Goal: Task Accomplishment & Management: Complete application form

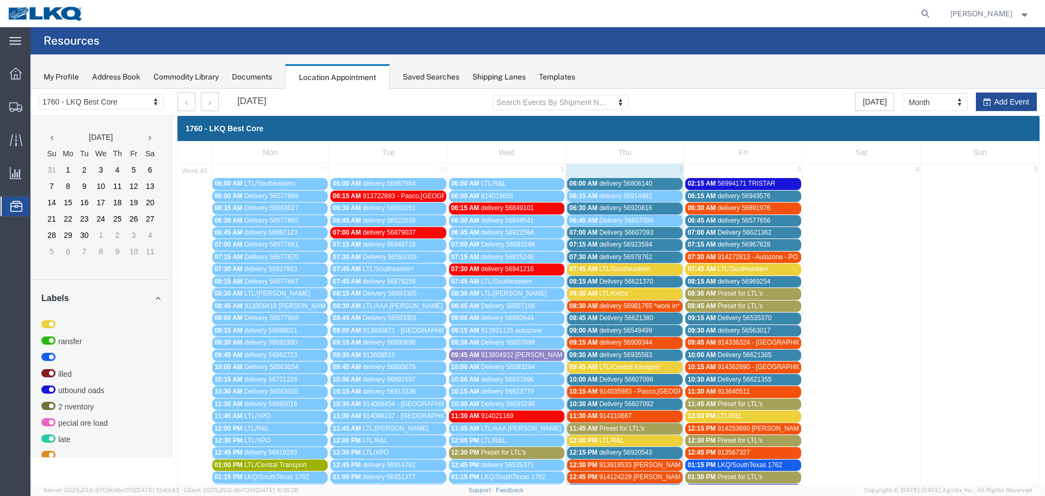
click at [624, 180] on span "delivery 56806140" at bounding box center [625, 184] width 53 height 8
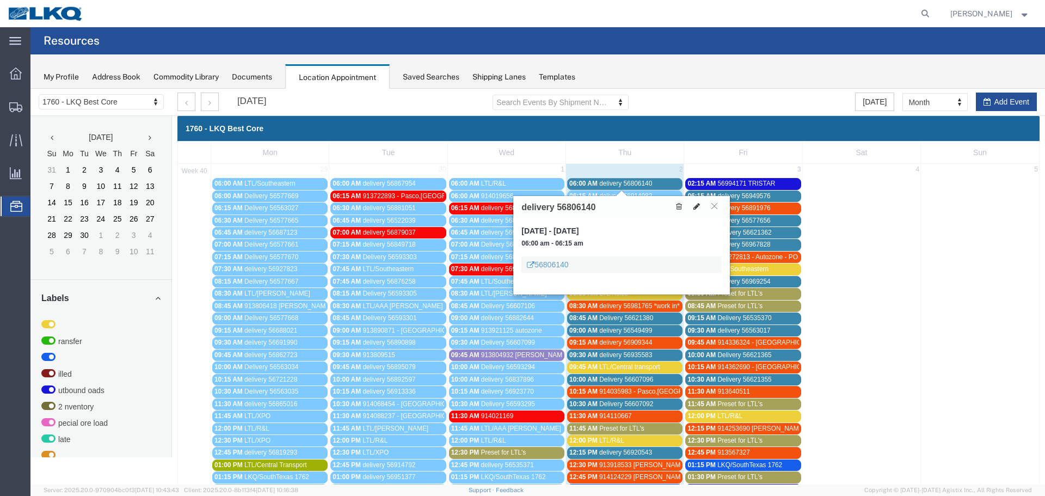
click at [696, 205] on icon at bounding box center [697, 207] width 7 height 8
select select "100"
select select "1"
select select
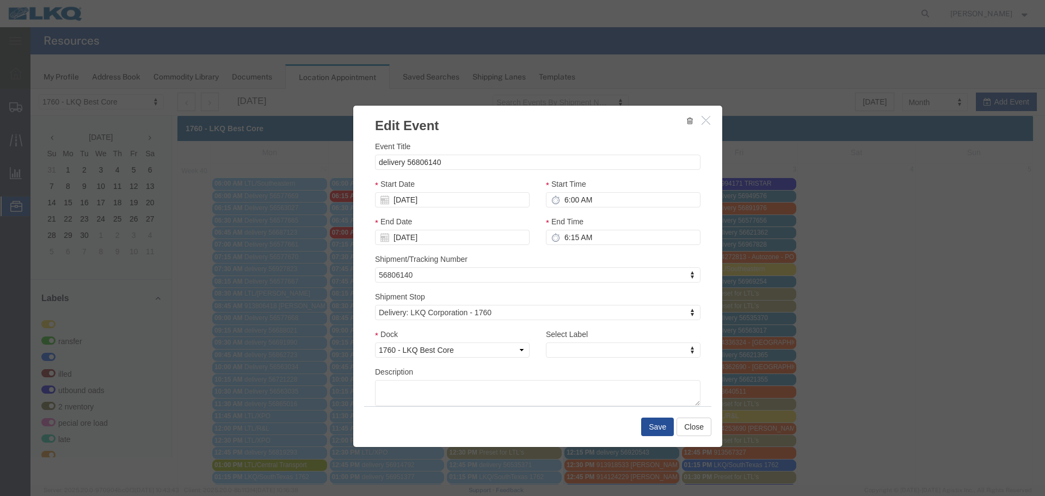
click at [611, 350] on div at bounding box center [537, 287] width 1015 height 396
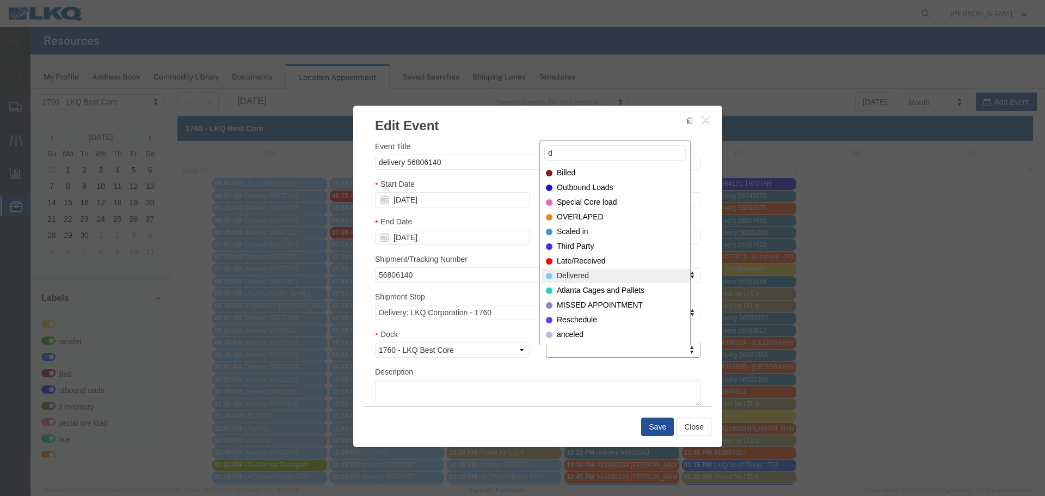
type input "d"
select select "40"
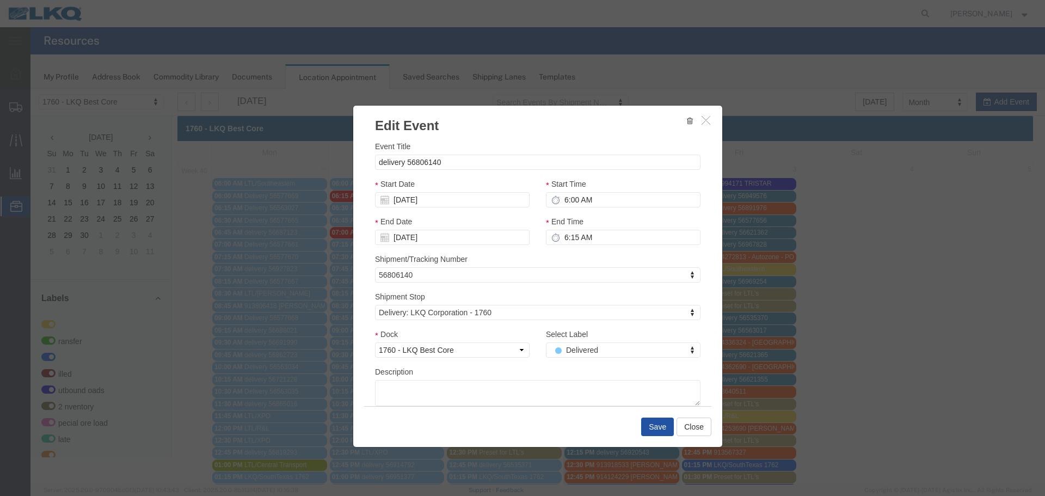
click at [649, 433] on button "Save" at bounding box center [657, 427] width 33 height 19
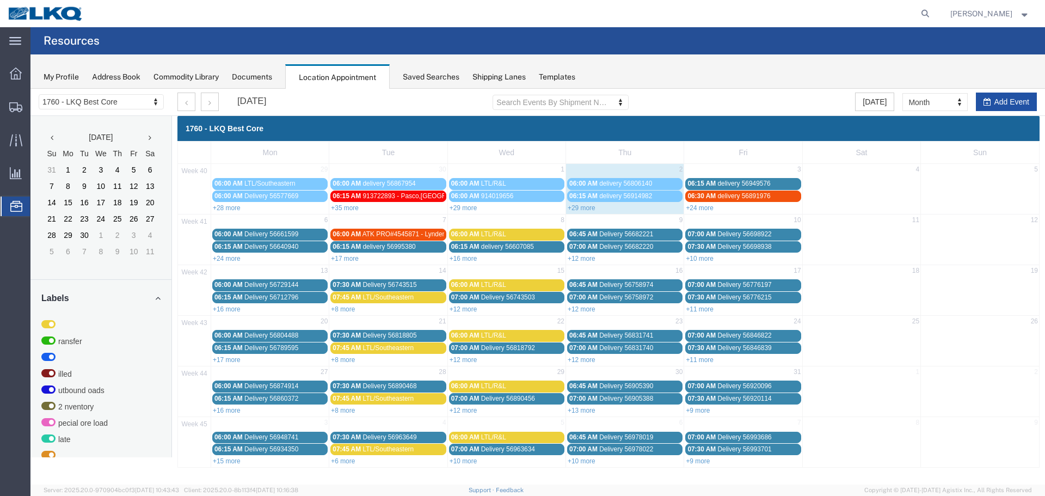
click at [988, 96] on button "Add Event" at bounding box center [1006, 102] width 61 height 19
select select
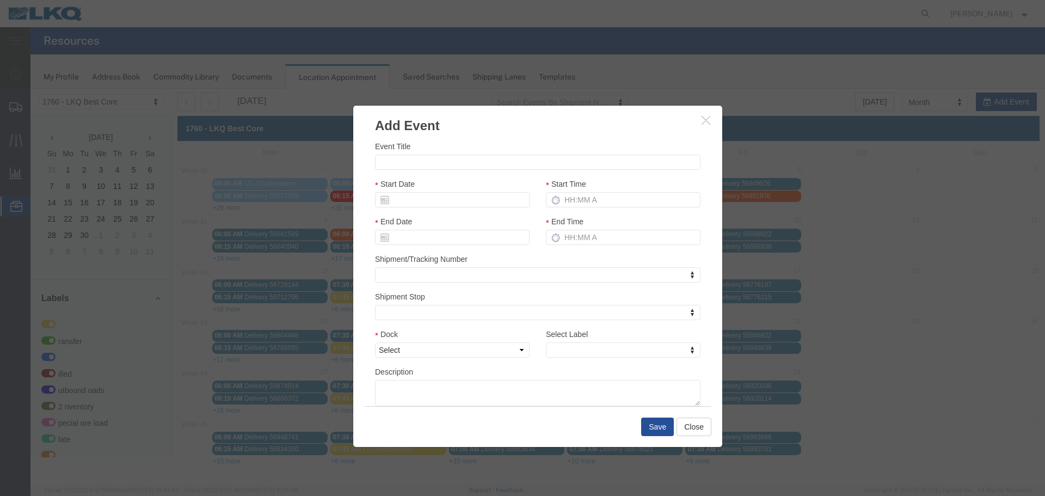
click at [516, 171] on div "Event Title Start Date Start Time End Date End Time Shipment/Tracking Number Sh…" at bounding box center [538, 273] width 326 height 266
click at [499, 164] on input "Event Title" at bounding box center [538, 162] width 326 height 15
click at [506, 157] on input "57007929 MX SWIFT" at bounding box center [538, 162] width 326 height 15
drag, startPoint x: 460, startPoint y: 161, endPoint x: 412, endPoint y: 165, distance: 48.1
click at [412, 165] on input "57007929 MX SWIFT" at bounding box center [538, 162] width 326 height 15
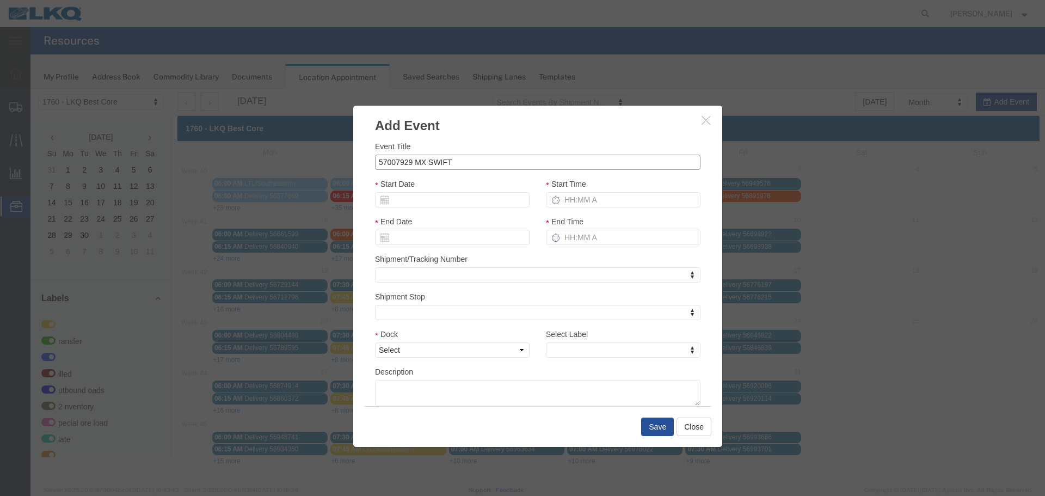
type input "57007929 MX SWIFT"
click at [470, 134] on h3 "Add Event" at bounding box center [537, 120] width 369 height 29
click at [465, 207] on div "Start Date" at bounding box center [452, 197] width 171 height 38
click at [465, 206] on input "Start Date" at bounding box center [452, 199] width 155 height 15
type input "[DATE]"
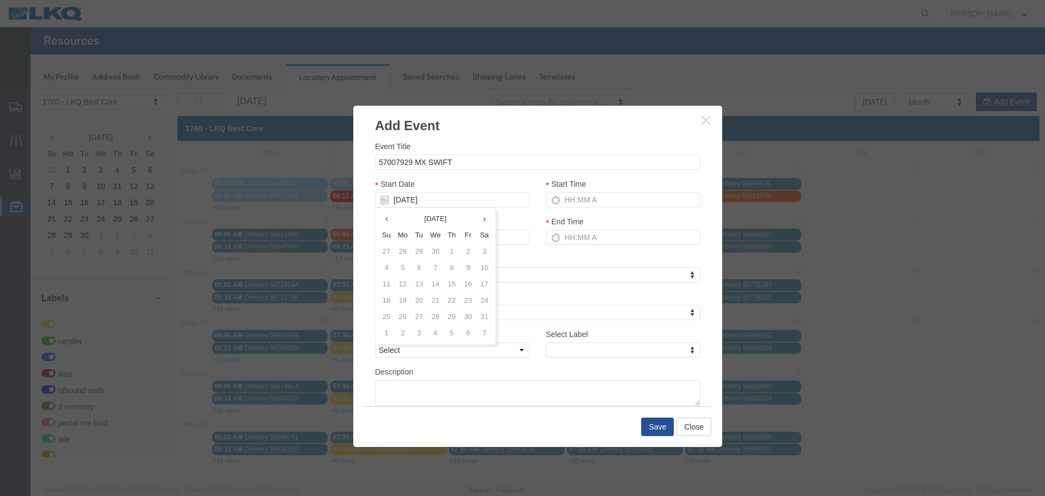
click at [509, 177] on div "Event Title 57007929 MX SWIFT Start Date [DATE] Start Time End Date End Time Sh…" at bounding box center [538, 273] width 326 height 266
click at [567, 197] on input "Start Time" at bounding box center [623, 199] width 155 height 15
type input "2:15 PM"
click at [588, 241] on input "End Time" at bounding box center [623, 237] width 155 height 15
type input "2:15 PM"
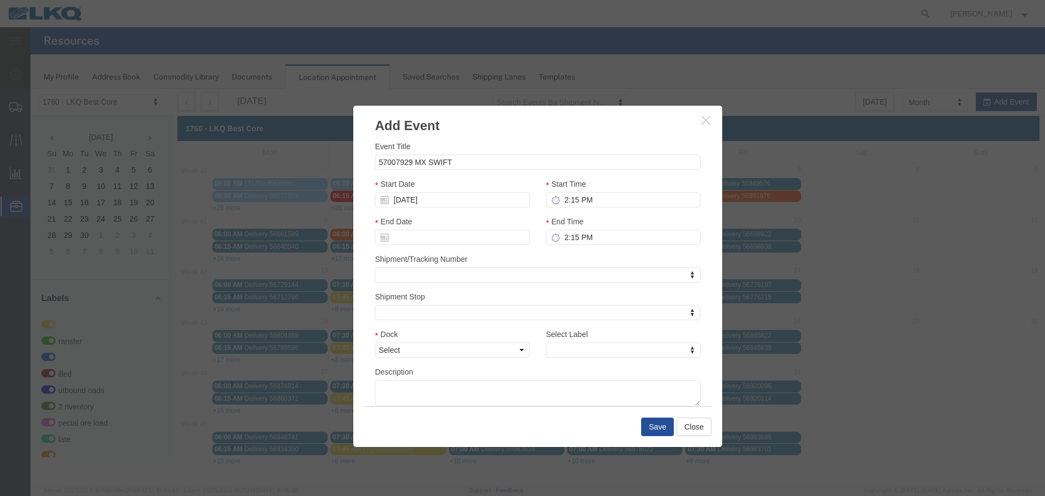
click at [592, 253] on div "End Time 2:15 PM" at bounding box center [623, 235] width 171 height 38
click at [516, 354] on select "Select 1760 - LKQ Best Core 1760 - Outbound Loads" at bounding box center [452, 349] width 155 height 15
select select "1"
click at [375, 342] on select "Select 1760 - LKQ Best Core 1760 - Outbound Loads" at bounding box center [452, 349] width 155 height 15
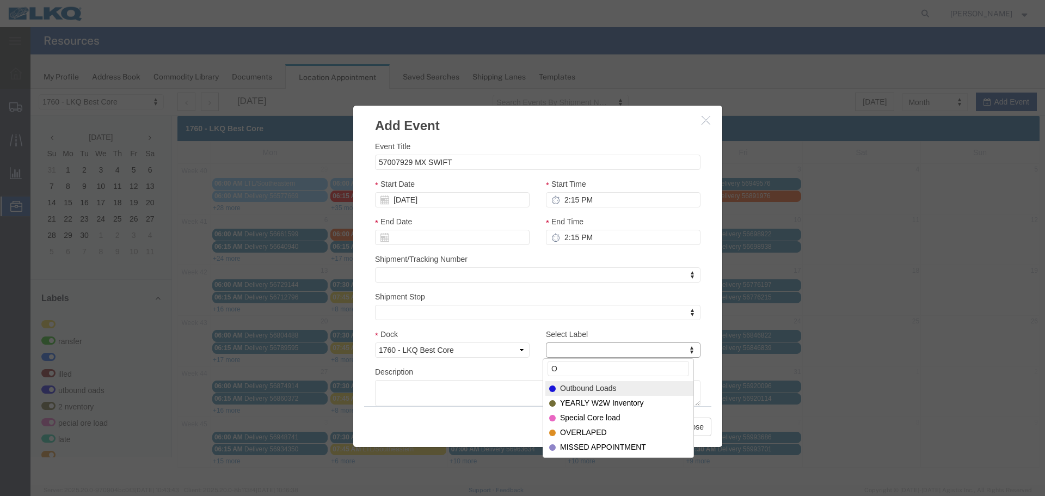
type input "O"
select select "80"
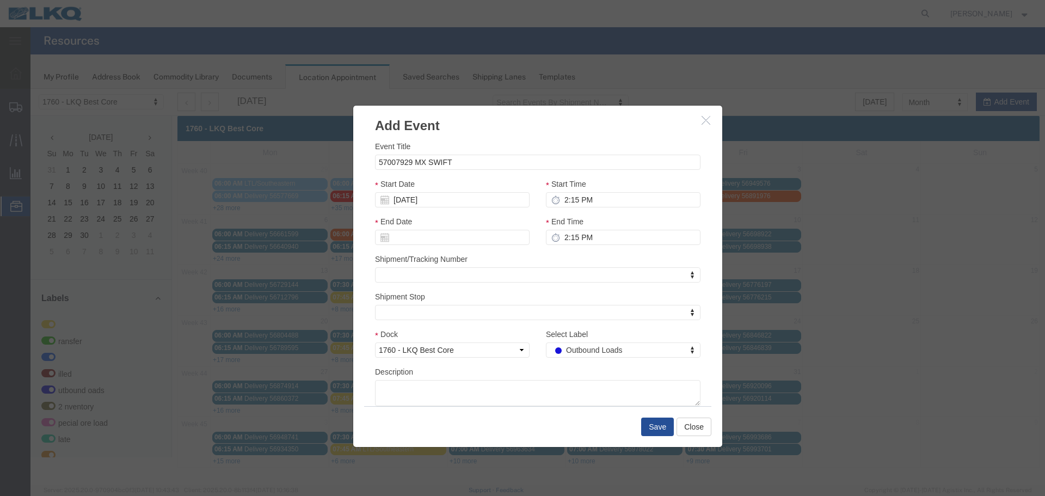
click at [553, 373] on div "Description" at bounding box center [538, 386] width 326 height 40
click at [651, 426] on button "Save" at bounding box center [657, 427] width 33 height 19
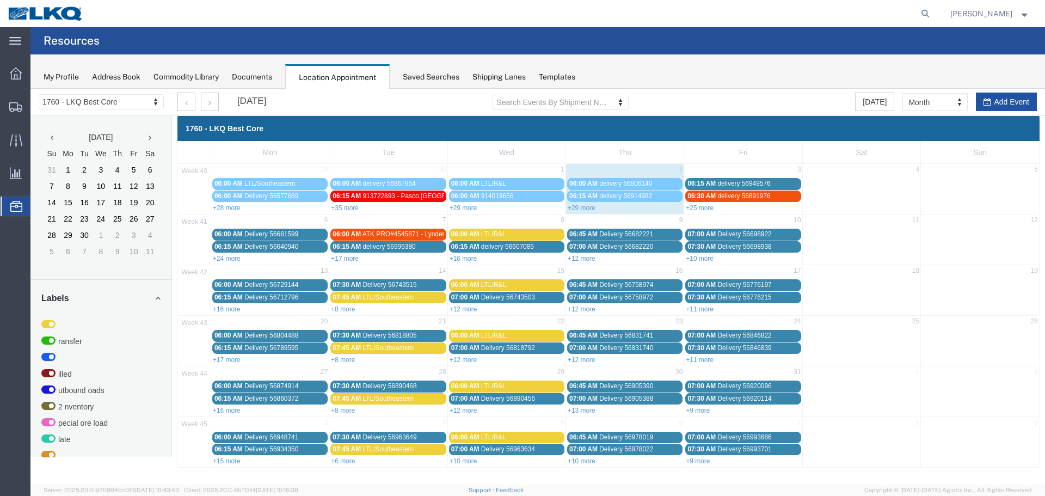
click at [1008, 98] on button "Add Event" at bounding box center [1006, 102] width 61 height 19
select select
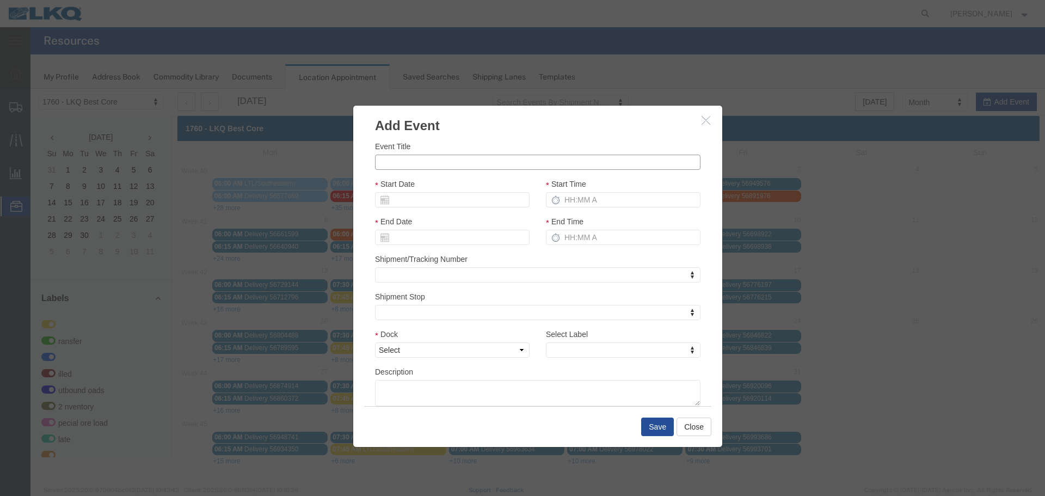
click at [430, 166] on input "Event Title" at bounding box center [538, 162] width 326 height 15
type input "1"
paste input "MX SWIFT"
type input "57007933 MX SWIFT"
click at [495, 126] on h3 "Add Event" at bounding box center [537, 120] width 369 height 29
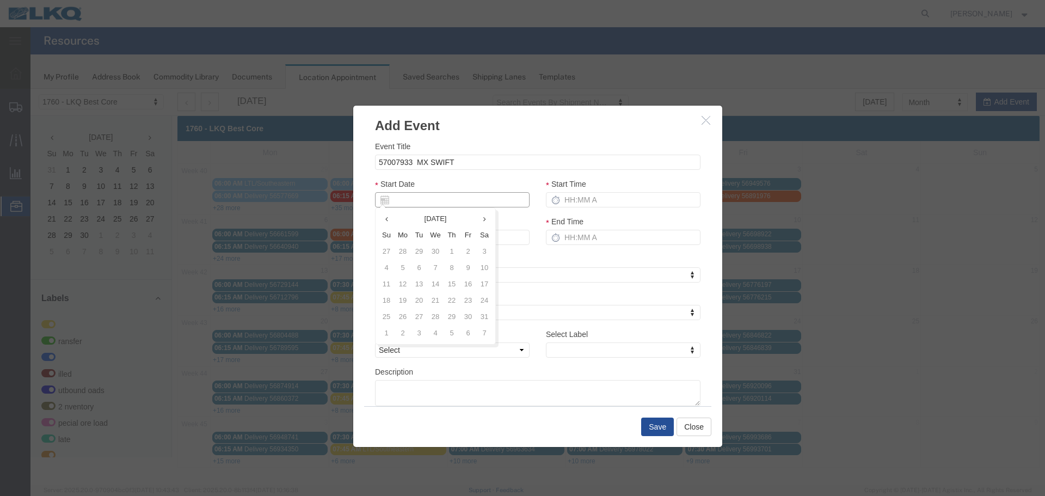
click at [453, 194] on input "Start Date" at bounding box center [452, 199] width 155 height 15
click at [443, 197] on input "Start Date" at bounding box center [452, 199] width 155 height 15
type input "[DATE]"
click at [488, 166] on input "57007933 MX SWIFT" at bounding box center [538, 162] width 326 height 15
click at [533, 137] on div "Event Title 57007933 MX SWIFT Start Date [DATE] Start Time End Date End Time Sh…" at bounding box center [537, 270] width 369 height 271
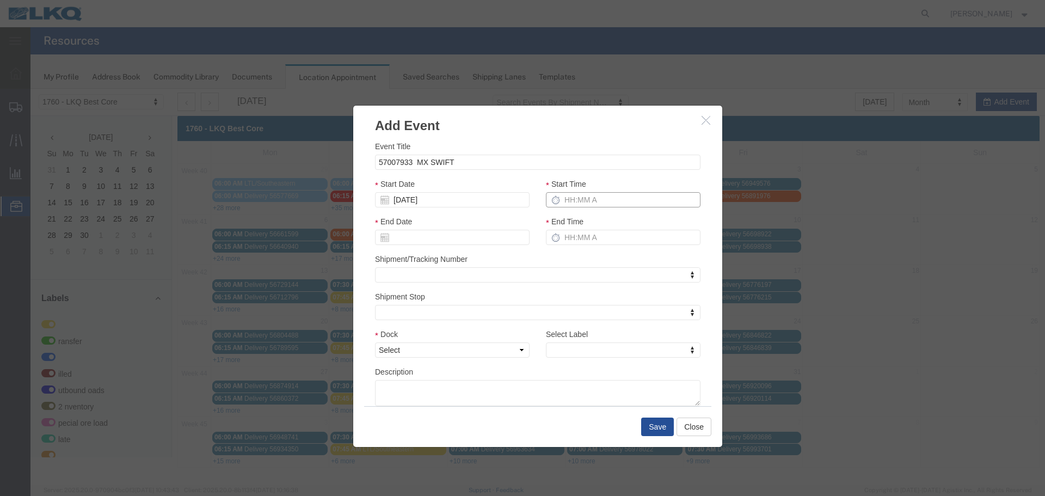
click at [583, 200] on input "Start Time" at bounding box center [623, 199] width 155 height 15
type input "2:15 PM"
click at [588, 237] on input "End Time" at bounding box center [623, 237] width 155 height 15
type input "2:15 PM"
click at [569, 252] on div "End Time 2:15 PM" at bounding box center [623, 235] width 171 height 38
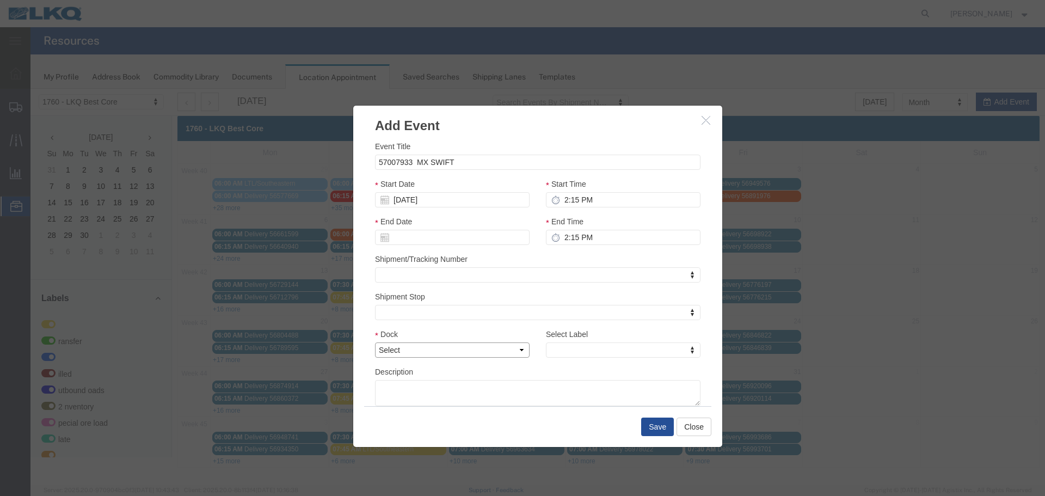
click at [502, 345] on select "Select 1760 - LKQ Best Core 1760 - Outbound Loads" at bounding box center [452, 349] width 155 height 15
select select "1"
click at [375, 342] on select "Select 1760 - LKQ Best Core 1760 - Outbound Loads" at bounding box center [452, 349] width 155 height 15
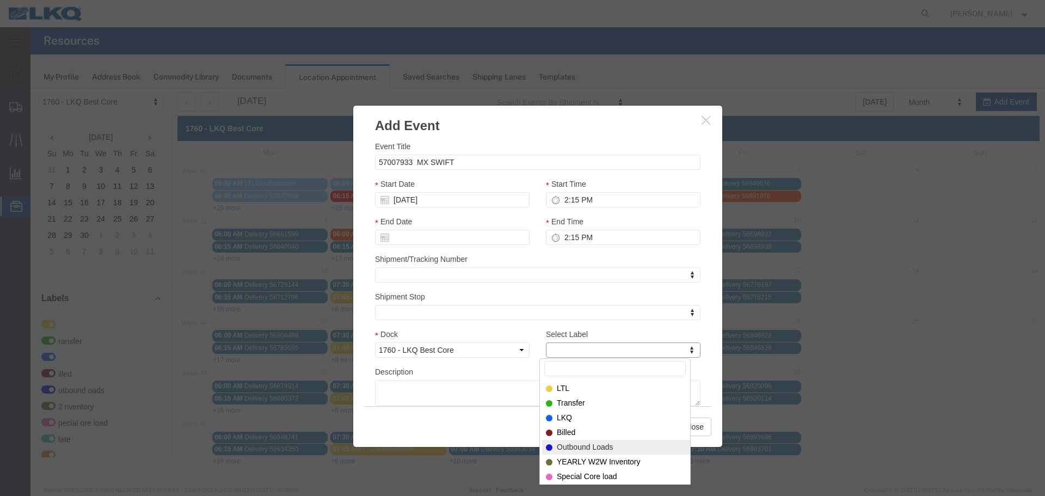
select select "80"
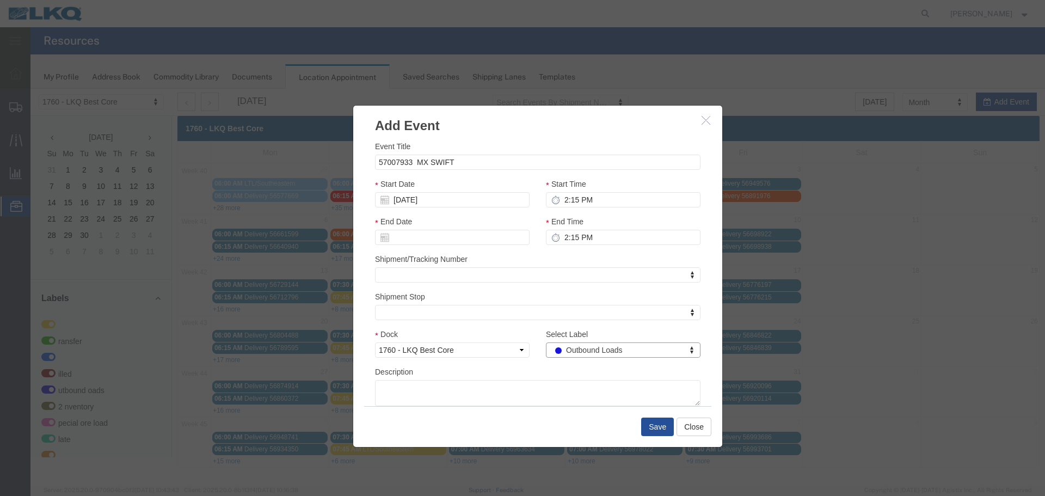
click at [539, 366] on div "Description" at bounding box center [538, 386] width 326 height 40
click at [655, 425] on button "Save" at bounding box center [657, 427] width 33 height 19
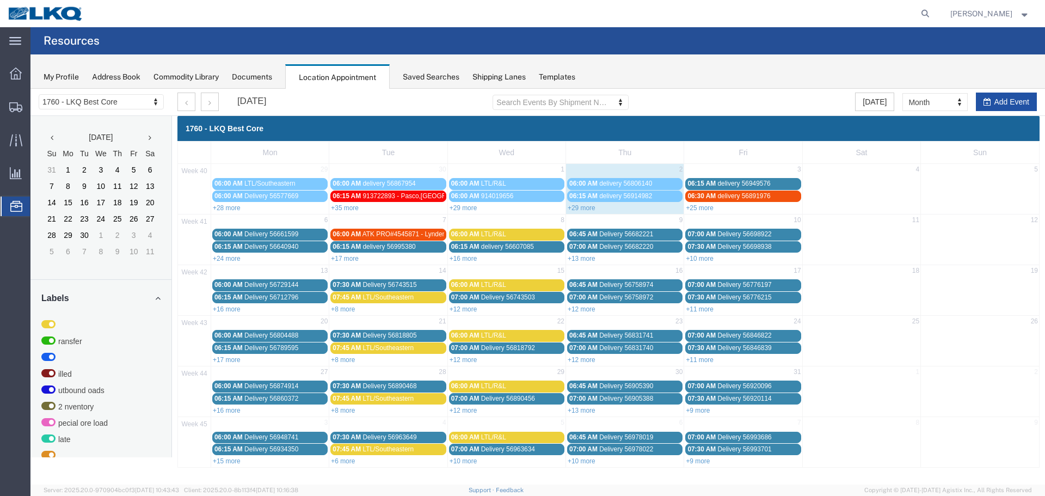
click at [1002, 99] on button "Add Event" at bounding box center [1006, 102] width 61 height 19
select select
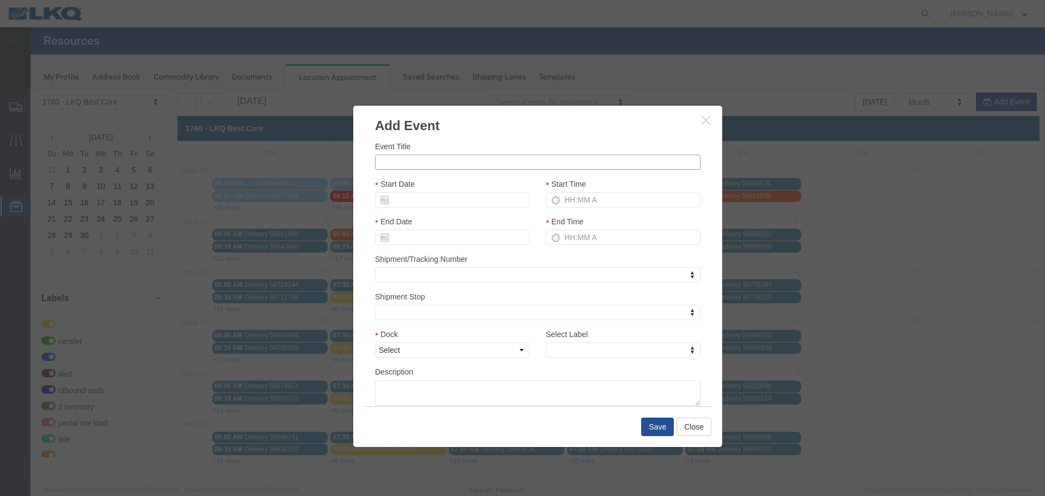
click at [531, 160] on input "Event Title" at bounding box center [538, 162] width 326 height 15
click at [444, 164] on input "57007935" at bounding box center [538, 162] width 326 height 15
paste input "MX SWIFT"
type input "57007935 MX SWIFT"
click at [503, 138] on div "Event Title 57007935 MX SWIFT Start Date Start Time End Date End Time Shipment/…" at bounding box center [537, 270] width 369 height 271
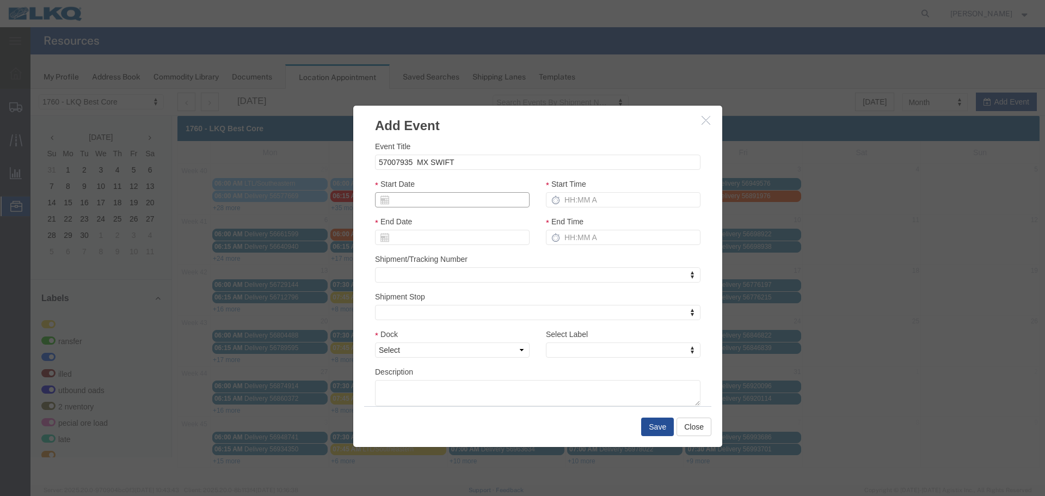
click at [425, 198] on input "Start Date" at bounding box center [452, 199] width 155 height 15
type input "[DATE]"
click at [455, 180] on div "Start Date [DATE]" at bounding box center [452, 192] width 155 height 29
click at [617, 206] on input "Start Time" at bounding box center [623, 199] width 155 height 15
type input "2:15 PM"
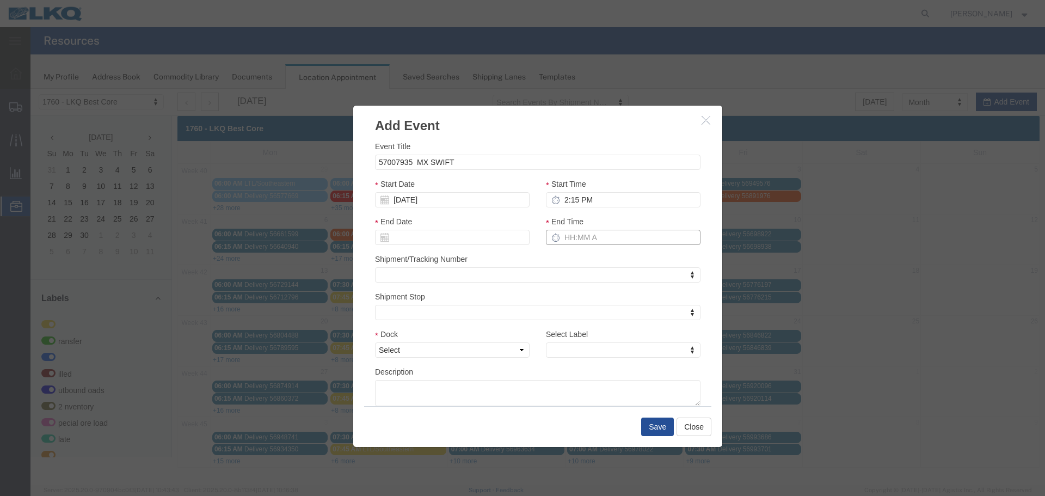
click at [585, 238] on input "End Time" at bounding box center [623, 237] width 155 height 15
type input "2:15 PM"
click at [586, 248] on div "End Time 2:15 PM" at bounding box center [623, 235] width 171 height 38
click at [517, 352] on select "Select 1760 - LKQ Best Core 1760 - Outbound Loads" at bounding box center [452, 349] width 155 height 15
select select "1"
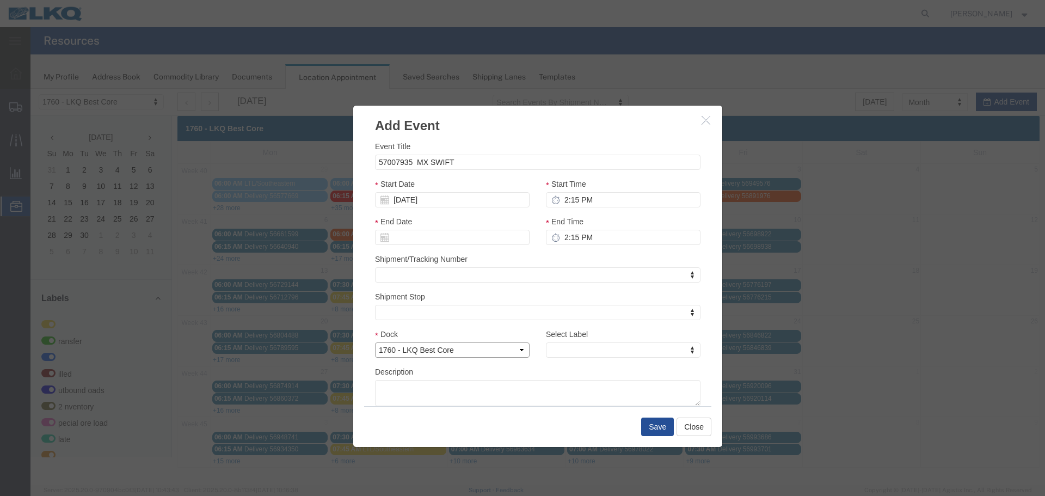
click at [375, 342] on select "Select 1760 - LKQ Best Core 1760 - Outbound Loads" at bounding box center [452, 349] width 155 height 15
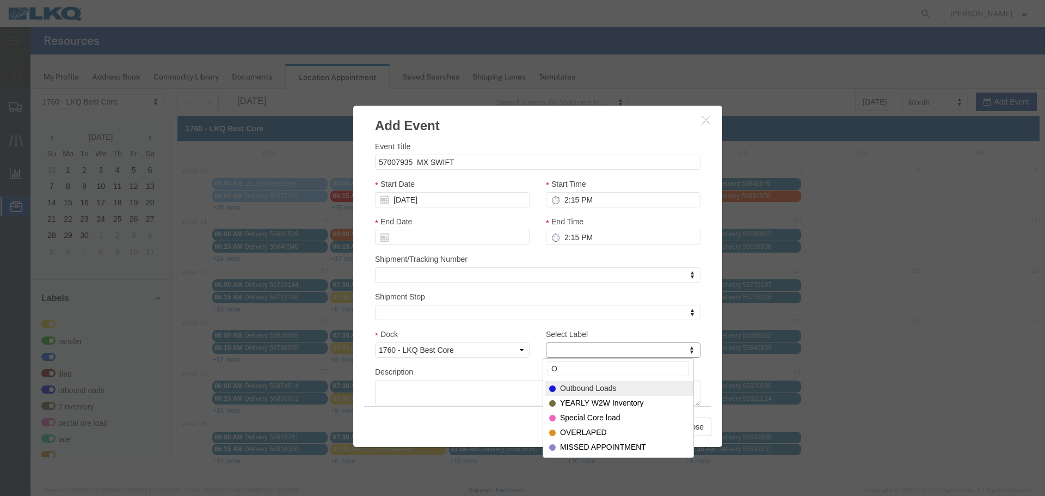
type input "O"
select select "80"
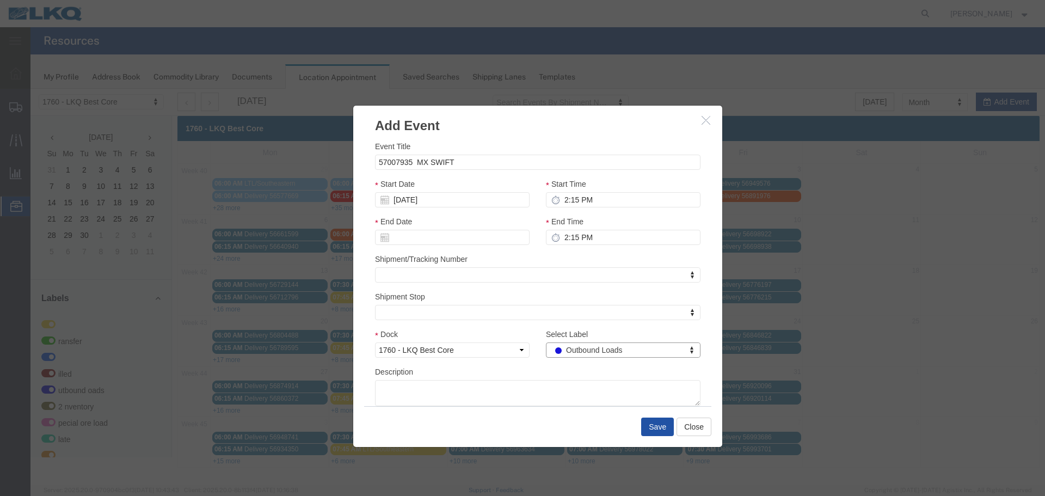
click at [672, 421] on button "Save" at bounding box center [657, 427] width 33 height 19
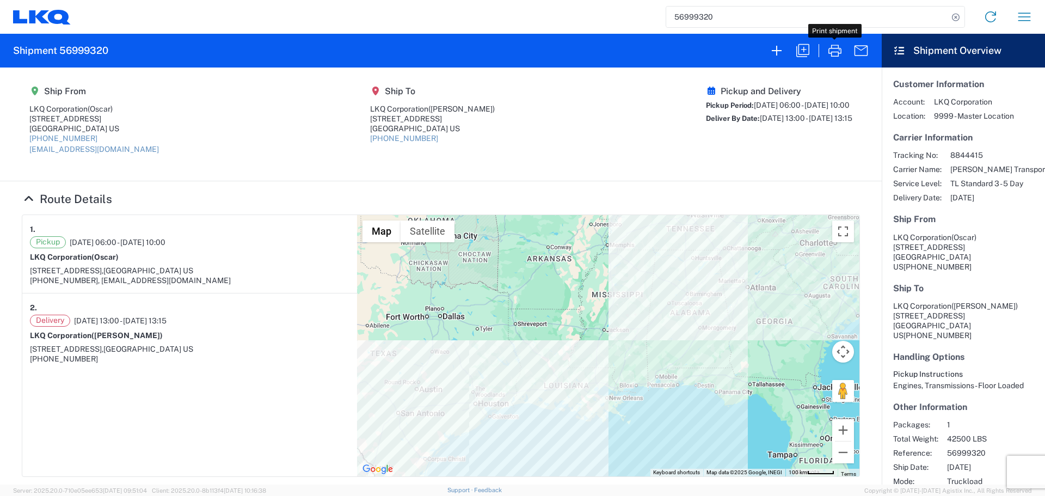
click at [684, 7] on input "56999320" at bounding box center [807, 17] width 282 height 21
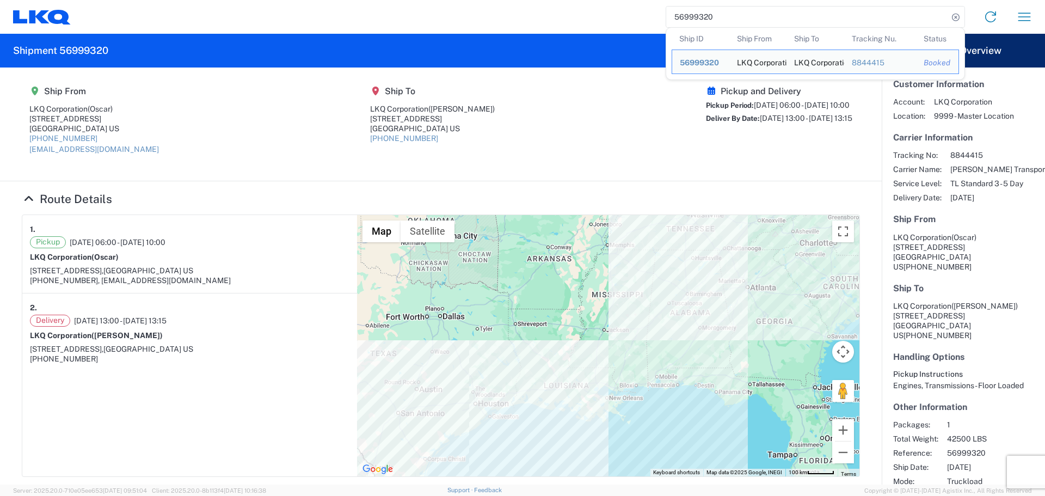
click at [684, 7] on input "56999320" at bounding box center [807, 17] width 282 height 21
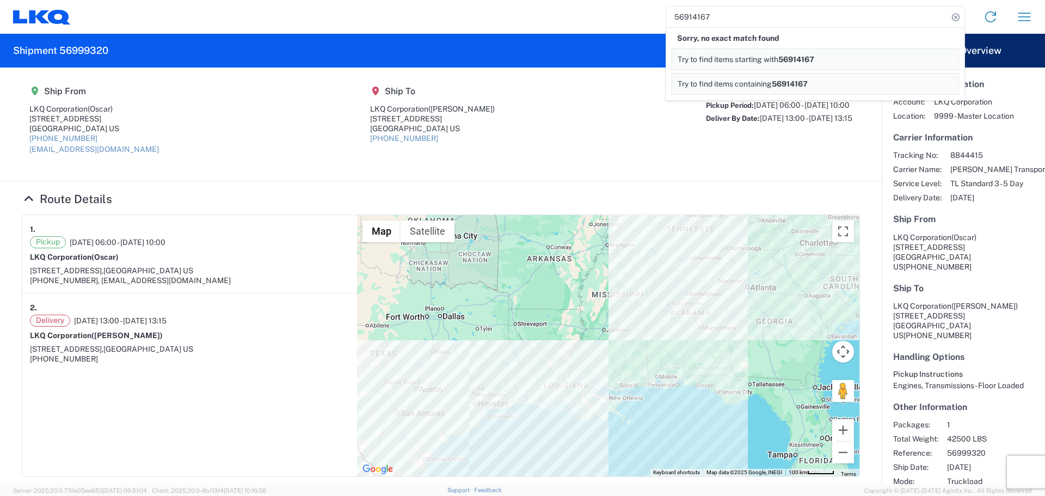
click at [697, 20] on input "56914167" at bounding box center [807, 17] width 282 height 21
drag, startPoint x: 697, startPoint y: 20, endPoint x: 687, endPoint y: 17, distance: 10.3
click at [696, 20] on input "56914167" at bounding box center [807, 17] width 282 height 21
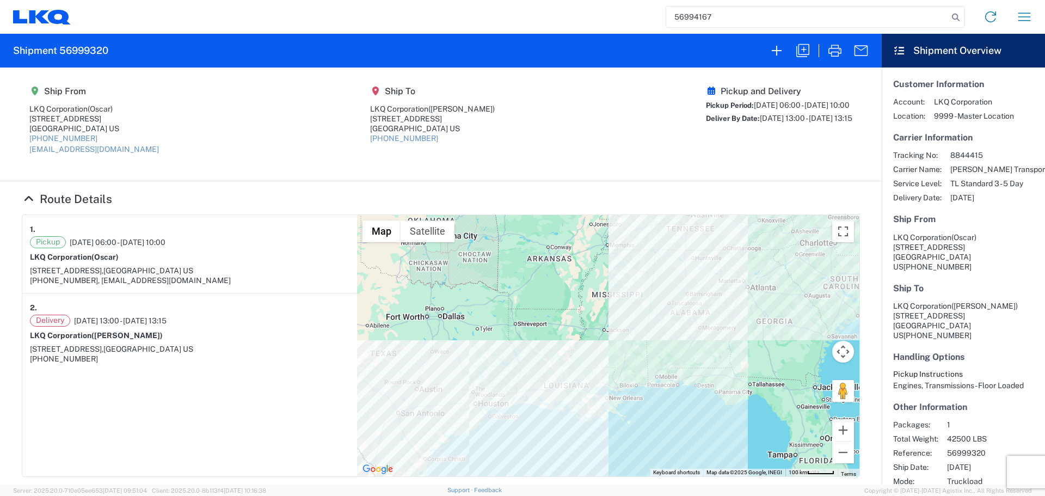
type input "56994167"
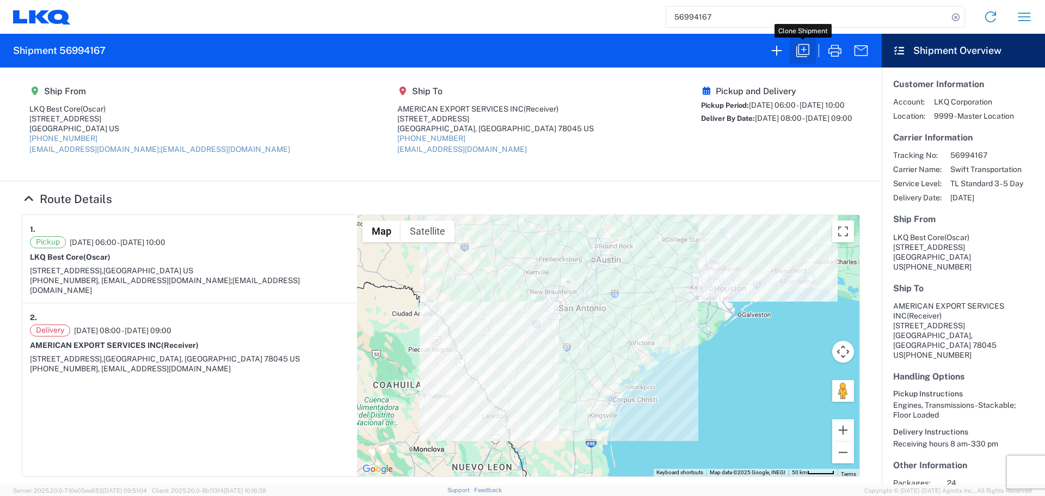
click at [807, 54] on icon "button" at bounding box center [802, 50] width 13 height 13
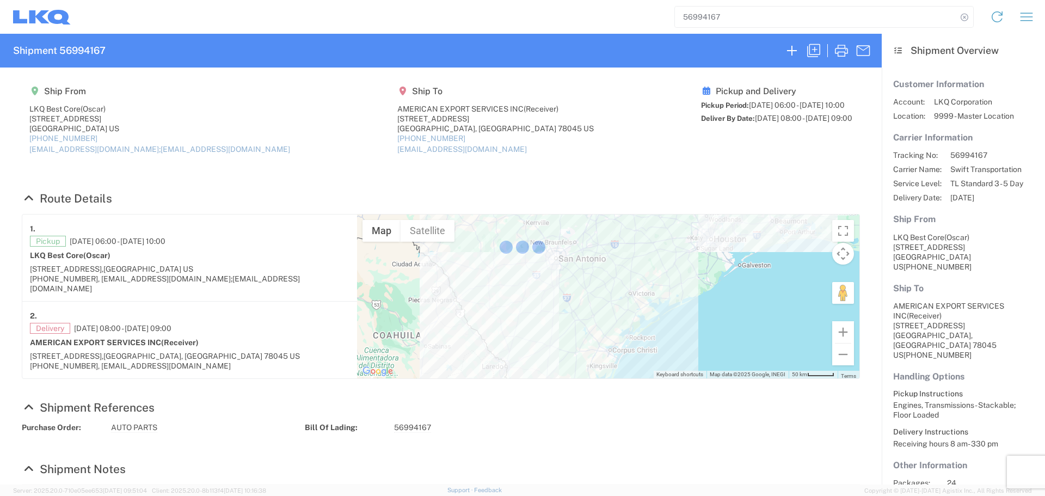
select select "FULL"
select select "LBS"
select select "IN"
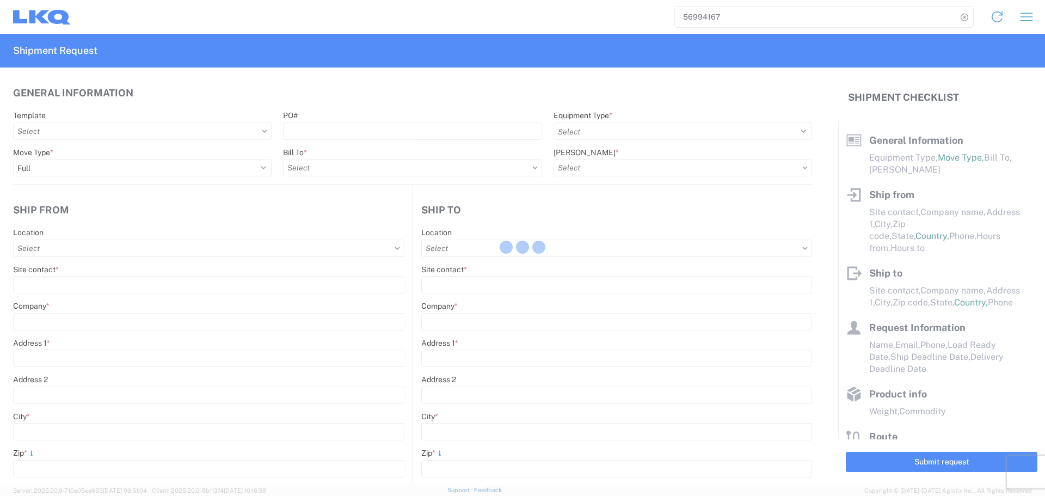
select select "STDV"
type input "Oscar"
type input "LKQ Best Core"
type input "1714 West Mount Houston Road"
type input "Houston"
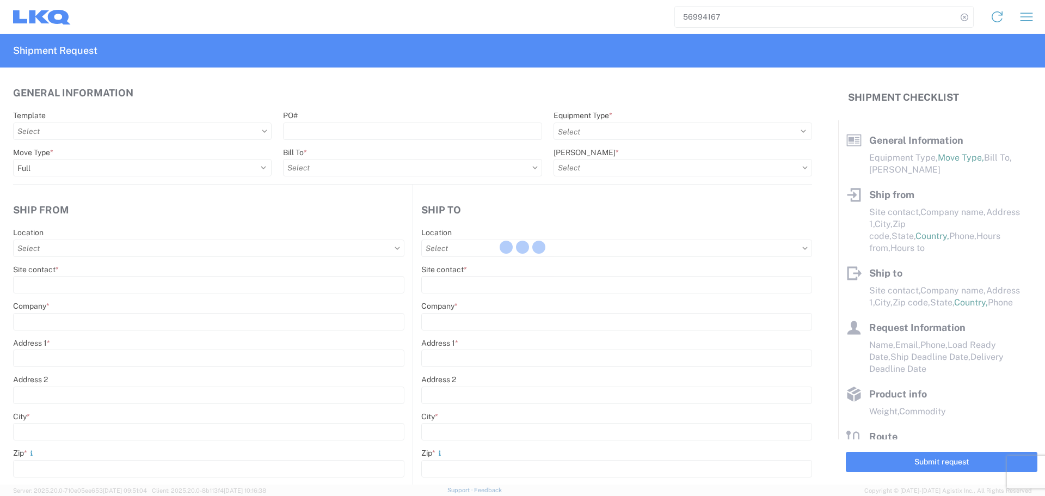
type input "77038"
type input "oxdavila@lkqcorp.com;acgarcia@lkqcorp.com"
type input "Receiver"
type input "AMERICAN EXPORT SERVICES INC"
type input "417 NAFTA BLVD"
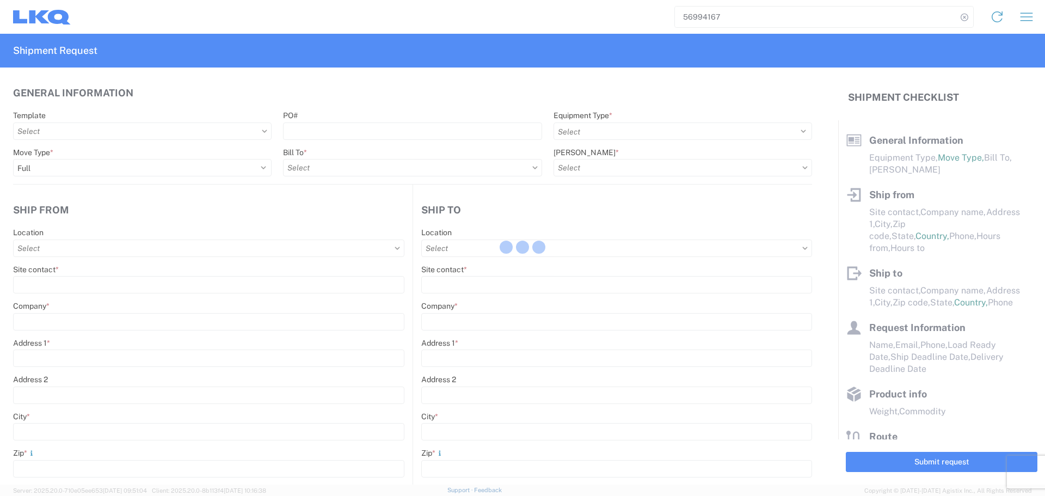
type input "Laredo"
type input "78045"
type input "mgutierrez@laser.com.mx"
type input "Oscar"
type input "oxdavila@lkqcorp.com"
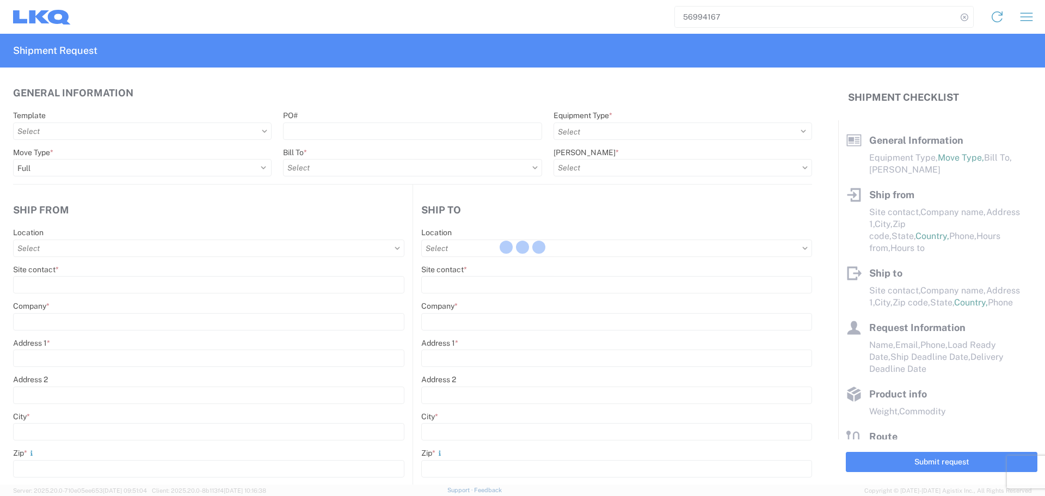
type input "281-886-1028"
type input "2025-10-02"
type input "2025-10-03"
type textarea "Receiving hours 8 am- 330 pm"
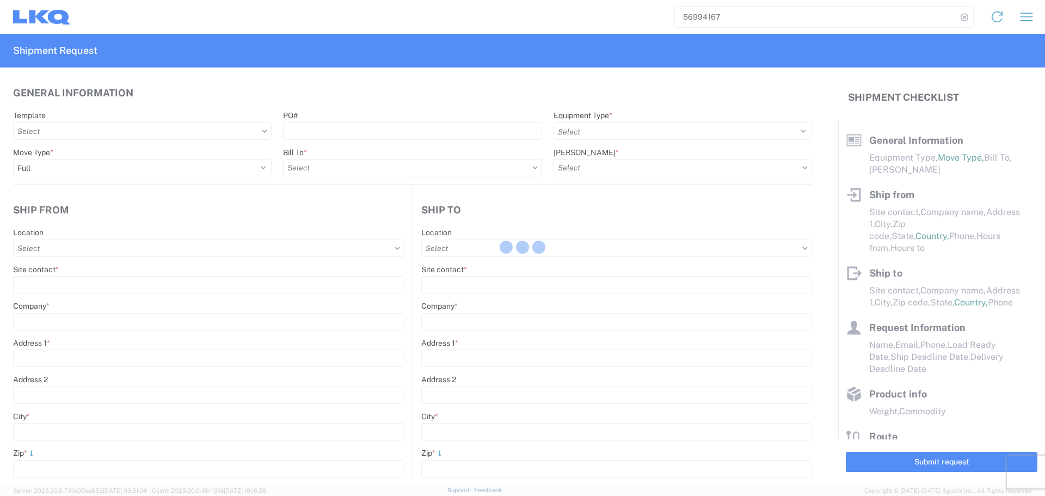
type input "42000"
type input "Engines, Transmissions"
type input "24"
type input "0"
type input "40"
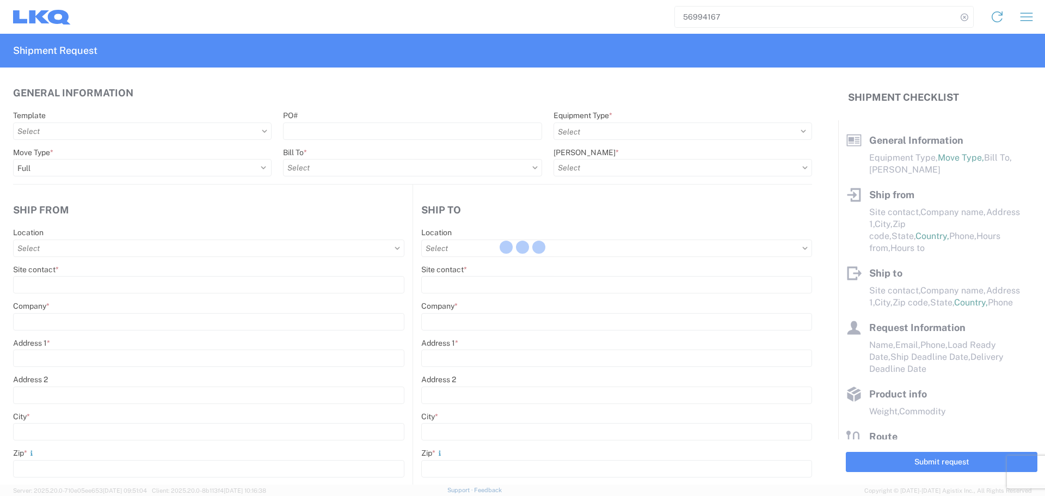
type input "40"
type input "36"
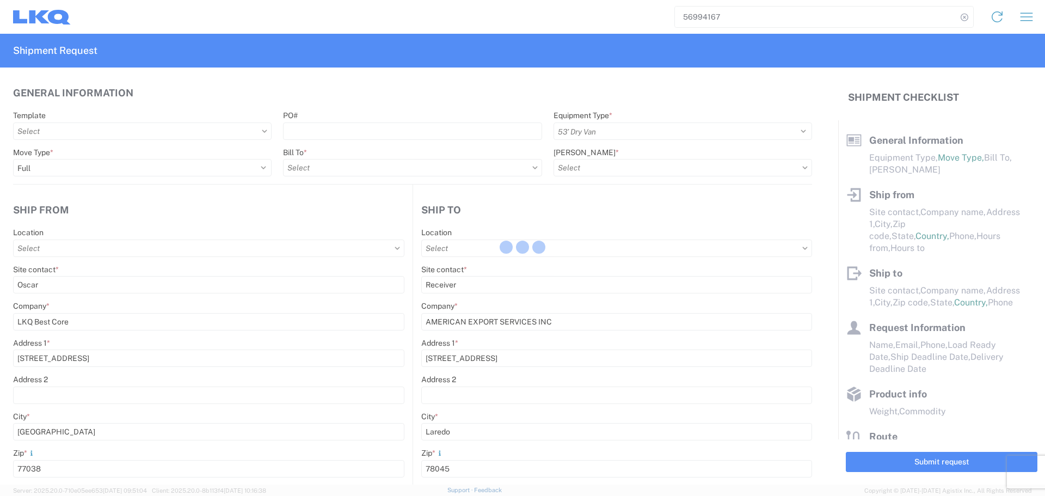
select select "US"
type input "1760 - LKQ Best Core"
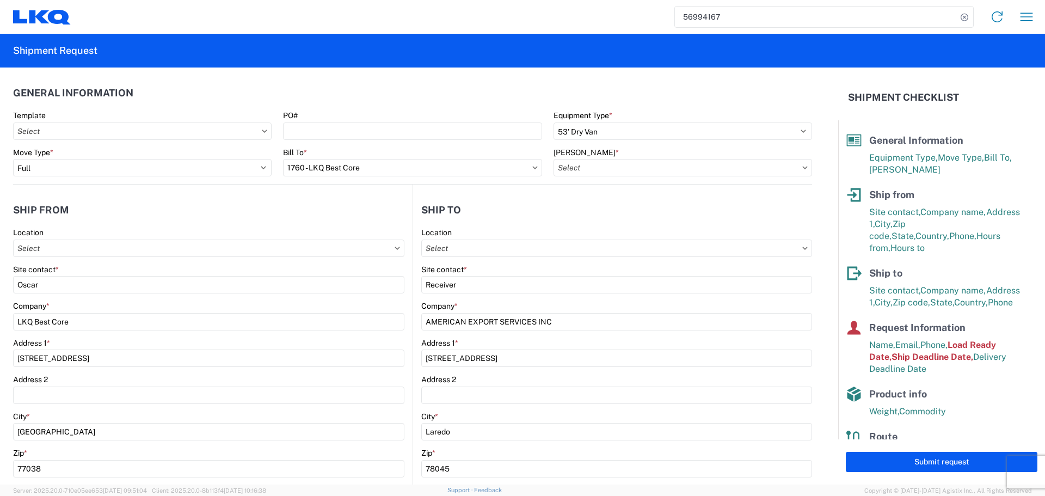
type input "1760-6300-66000-0000 - 1760 Freight Out"
type input "1760 - LKQ Best Core"
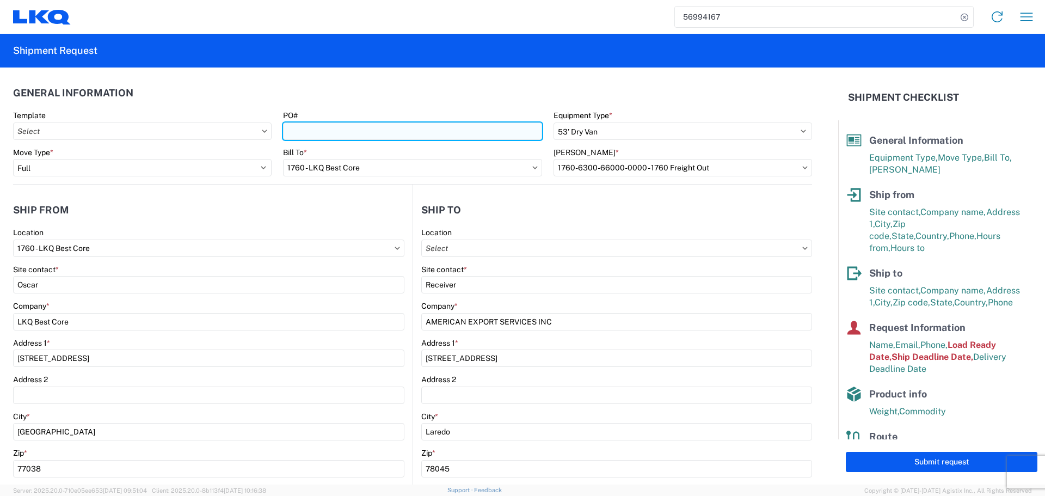
click at [312, 132] on input "PO#" at bounding box center [412, 130] width 259 height 17
type input "AUTO PARTS"
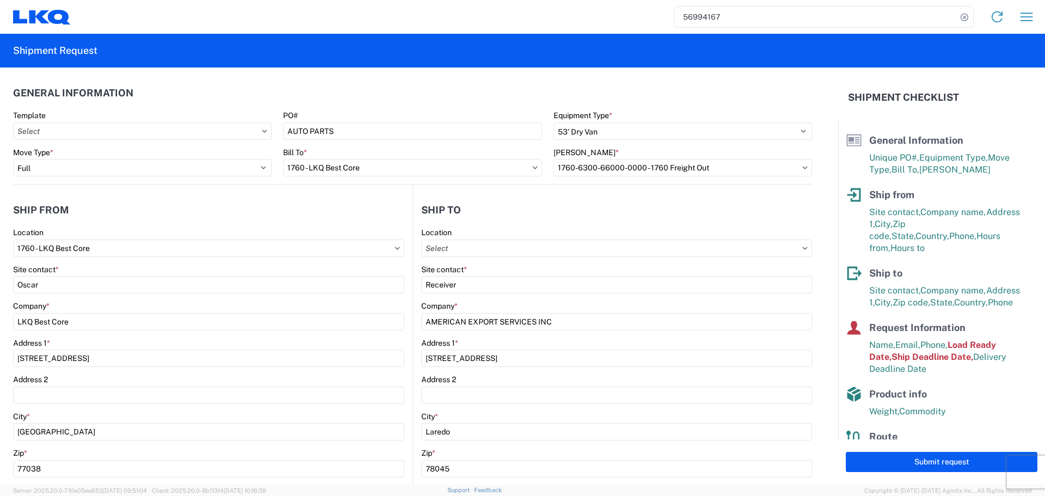
click at [341, 85] on header "General Information" at bounding box center [412, 93] width 799 height 24
click at [334, 78] on agx-general-info "General Information Template PO# AUTO PARTS Equipment Type * Select 53’ Dry Van…" at bounding box center [412, 126] width 799 height 117
click at [338, 200] on header "Ship from" at bounding box center [213, 210] width 400 height 24
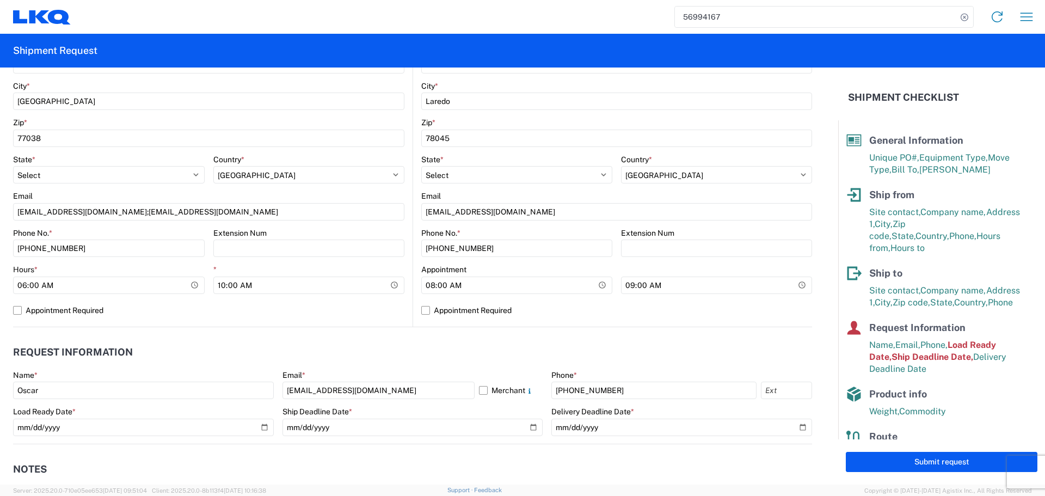
scroll to position [272, 0]
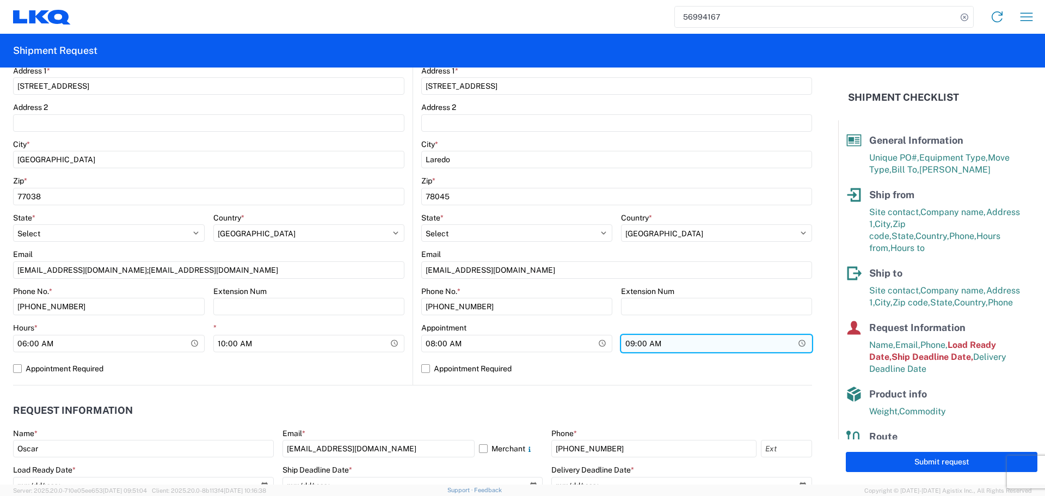
click at [797, 346] on input "09:00:00" at bounding box center [716, 343] width 191 height 17
type input "13:00"
click at [561, 360] on label "Appointment Required" at bounding box center [616, 368] width 391 height 17
click at [0, 0] on input "Appointment Required" at bounding box center [0, 0] width 0 height 0
select select "US"
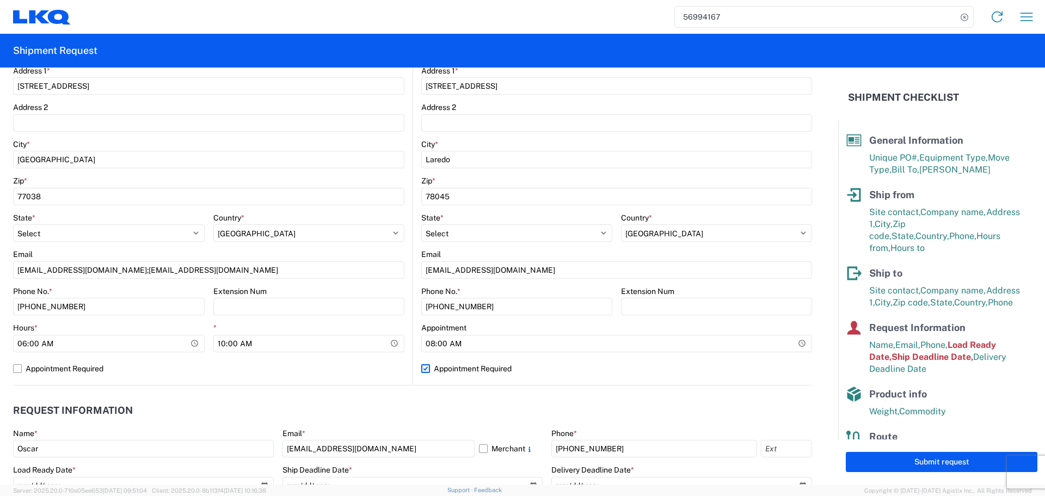
click at [561, 360] on label "Appointment Required" at bounding box center [616, 368] width 391 height 17
click at [0, 0] on input "Appointment Required" at bounding box center [0, 0] width 0 height 0
select select "US"
drag, startPoint x: 326, startPoint y: 394, endPoint x: 326, endPoint y: 375, distance: 19.1
click at [326, 394] on agx-request-info "Request Information Name * Oscar Email * oxdavila@lkqcorp.com Merchant Phone * …" at bounding box center [412, 443] width 799 height 117
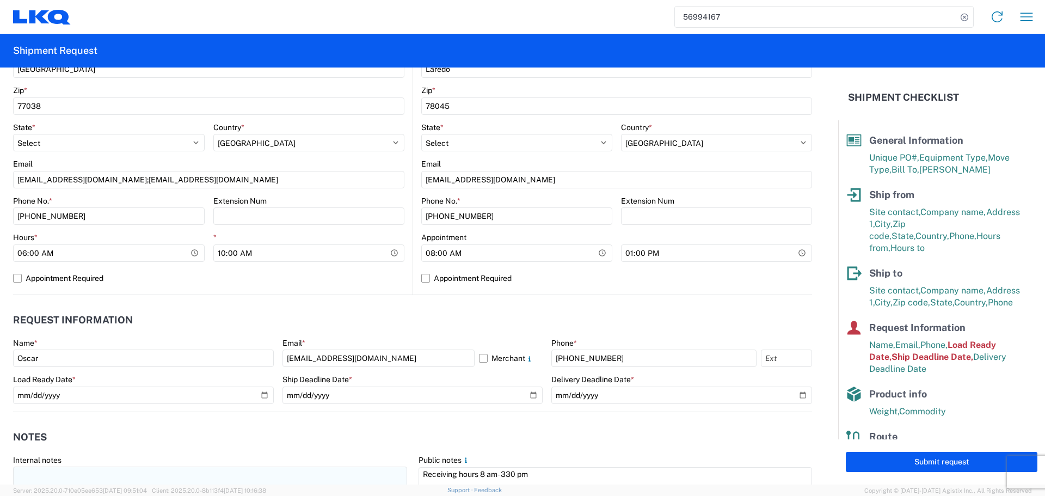
scroll to position [490, 0]
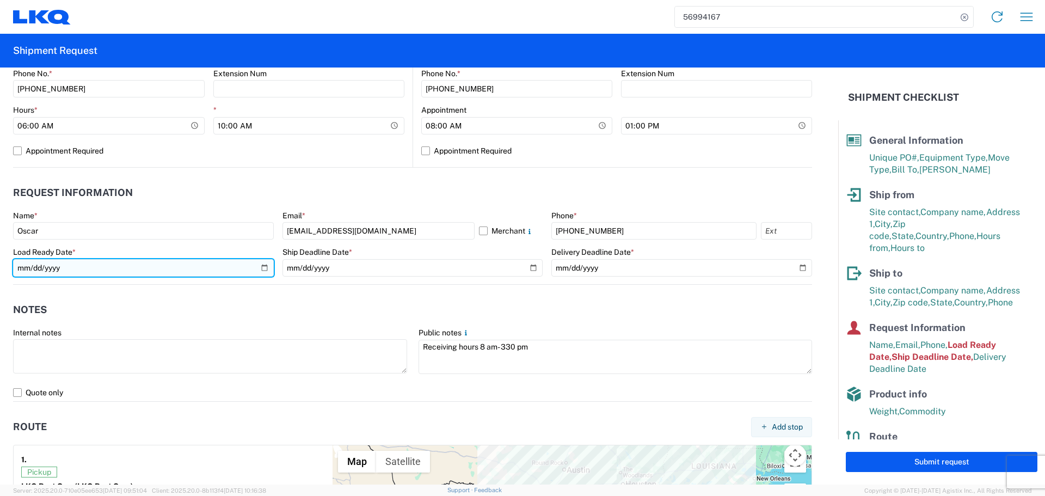
click at [265, 268] on input "2025-10-02" at bounding box center [143, 267] width 261 height 17
type input "2025-10-03"
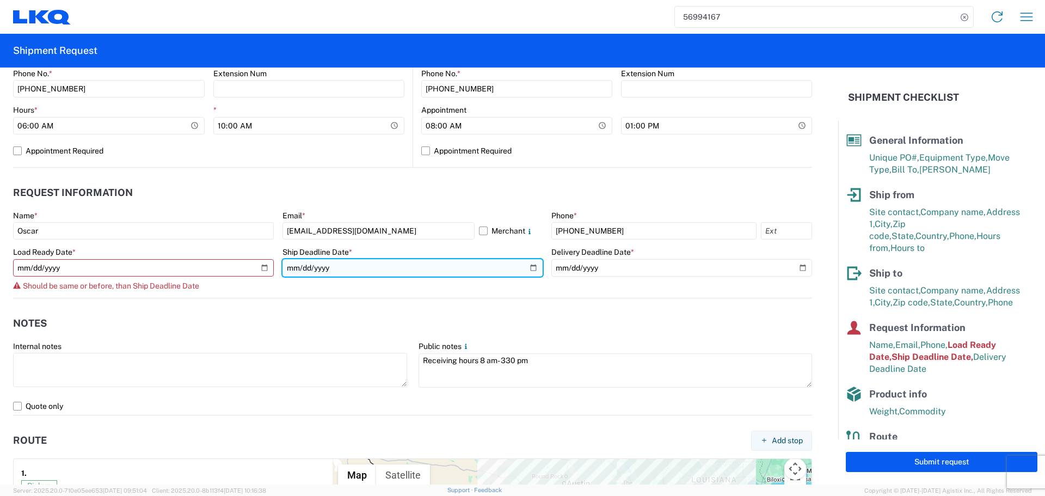
click at [524, 271] on input "2025-10-02" at bounding box center [413, 267] width 261 height 17
type input "2025-10-03"
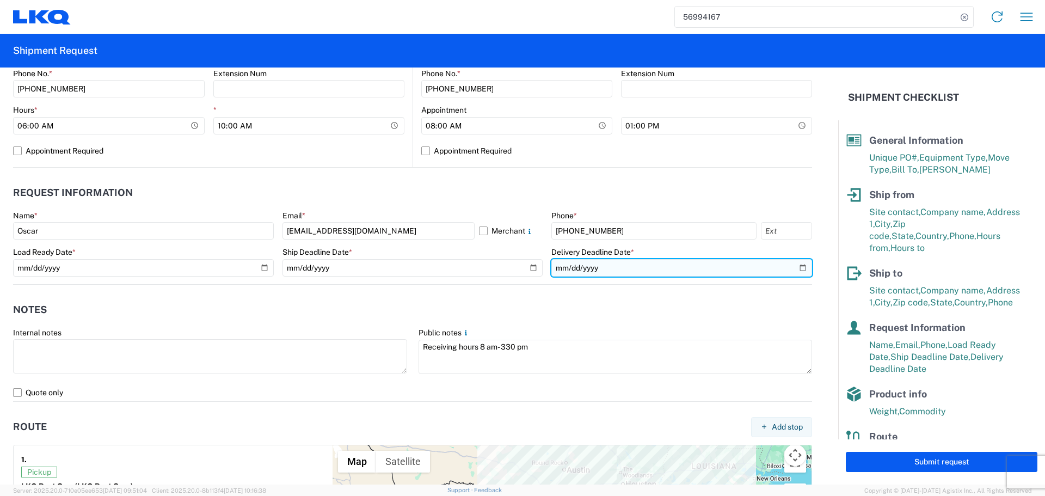
click at [794, 267] on input "2025-10-03" at bounding box center [681, 267] width 261 height 17
type input "2025-10-06"
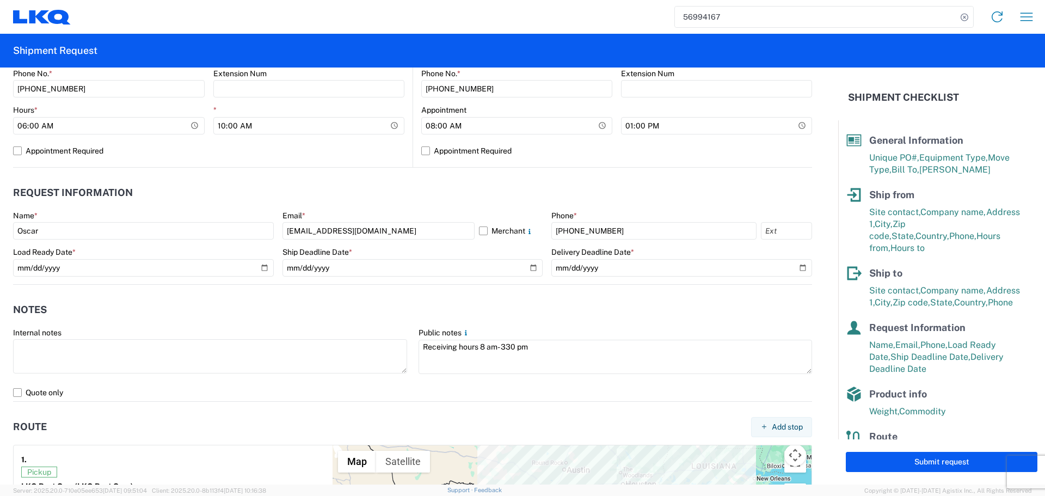
click at [332, 295] on agx-notes "Notes Internal notes Public notes Receiving hours 8 am- 330 pm Quote only" at bounding box center [412, 343] width 799 height 117
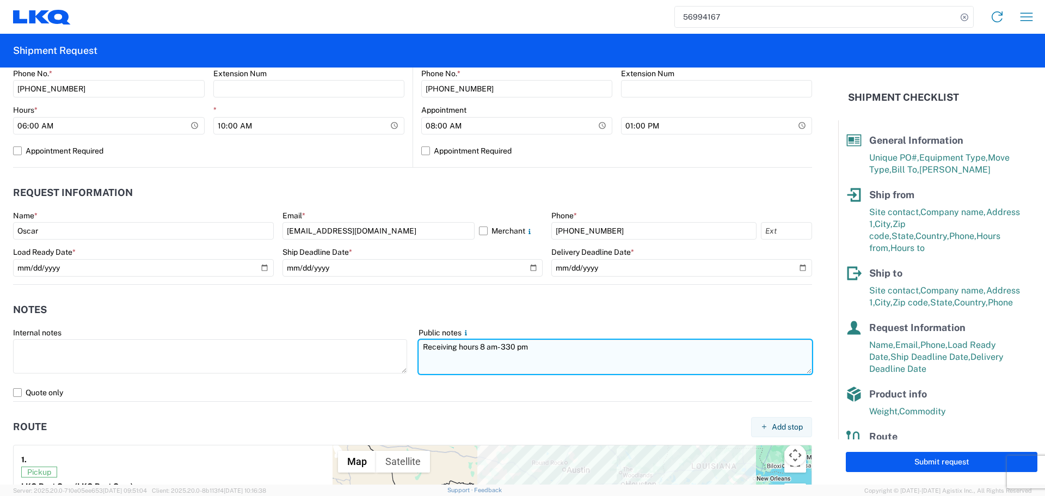
click at [477, 346] on textarea "Receiving hours 8 am- 330 pm" at bounding box center [616, 357] width 394 height 34
click at [508, 348] on textarea "Receiving hours 8 am- 330 pm" at bounding box center [616, 357] width 394 height 34
click at [526, 346] on textarea "Receiving hours 8 am- 330 pm" at bounding box center [616, 357] width 394 height 34
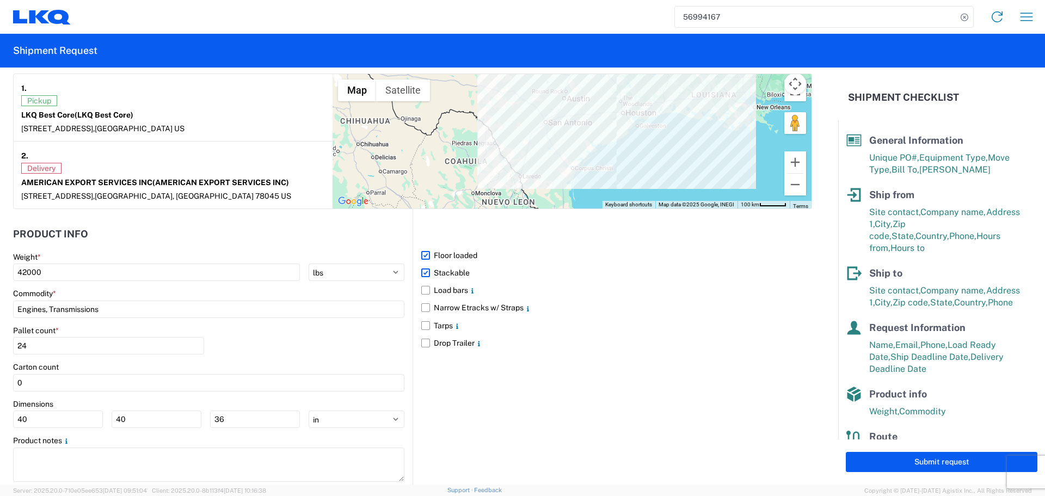
scroll to position [871, 0]
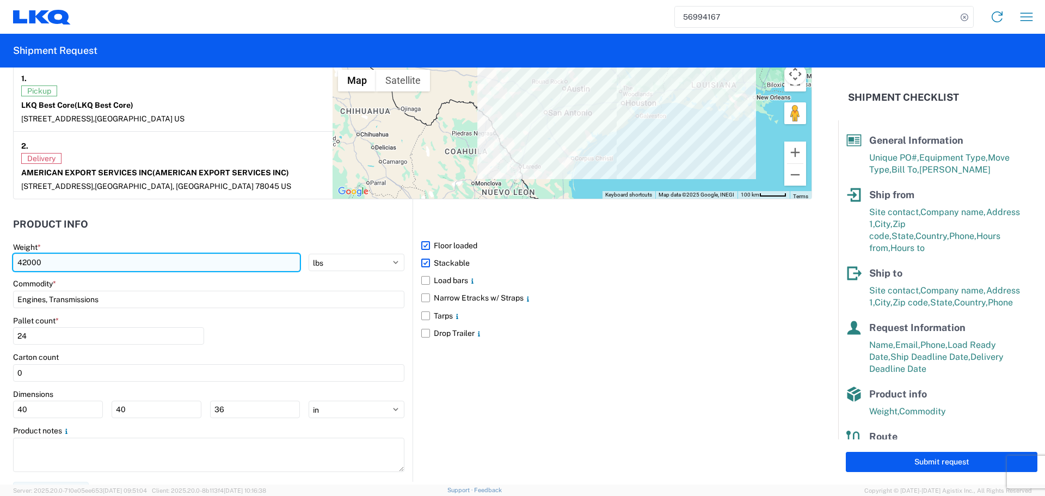
click at [54, 265] on input "42000" at bounding box center [156, 262] width 287 height 17
type input "42500"
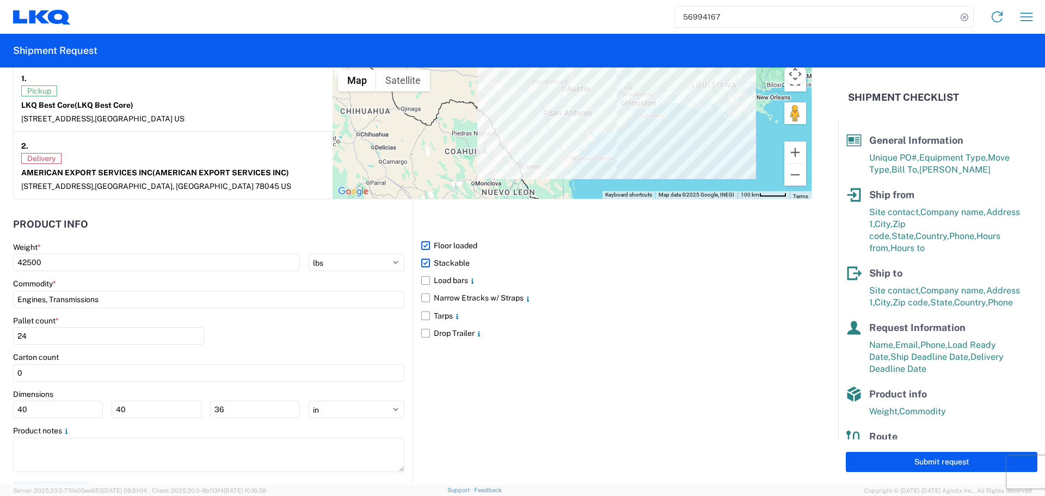
click at [120, 231] on header "Product Info" at bounding box center [213, 224] width 400 height 24
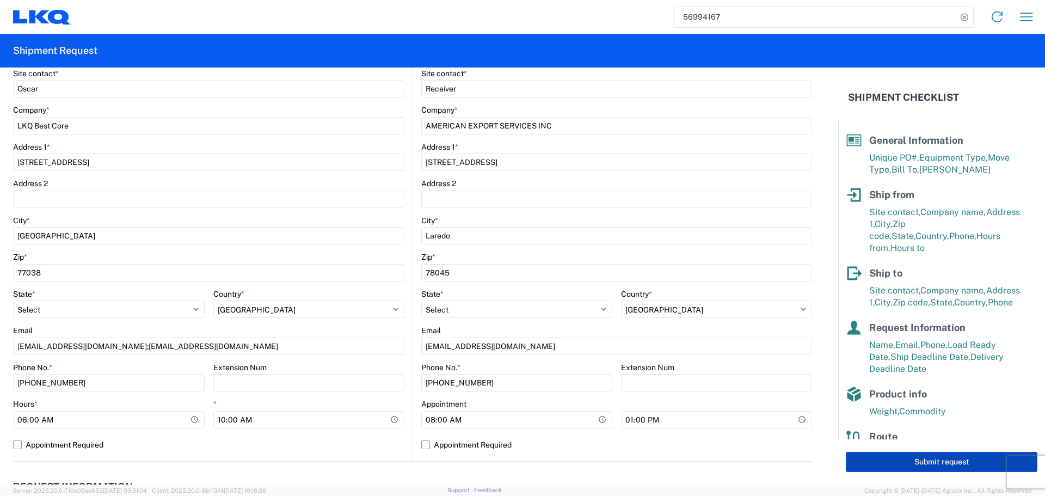
scroll to position [218, 0]
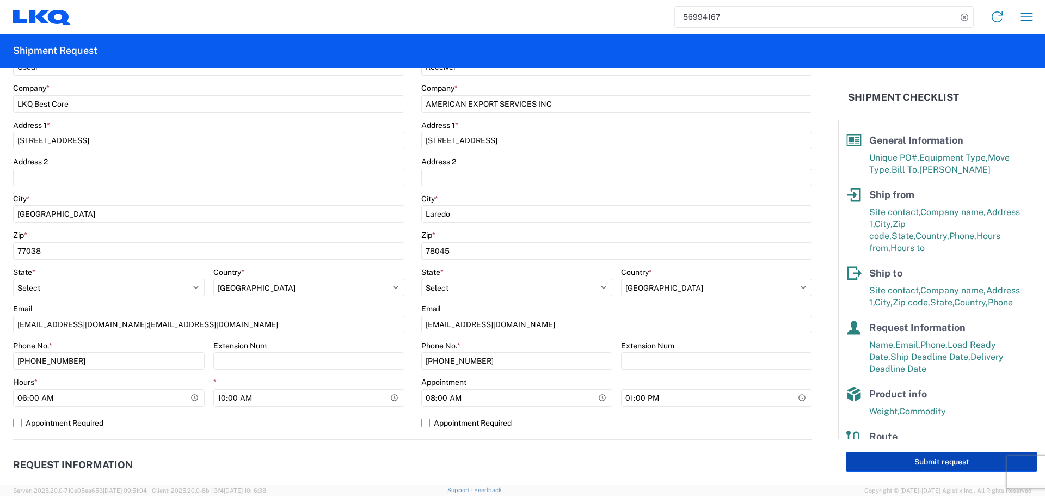
click at [930, 467] on button "Submit request" at bounding box center [942, 462] width 192 height 20
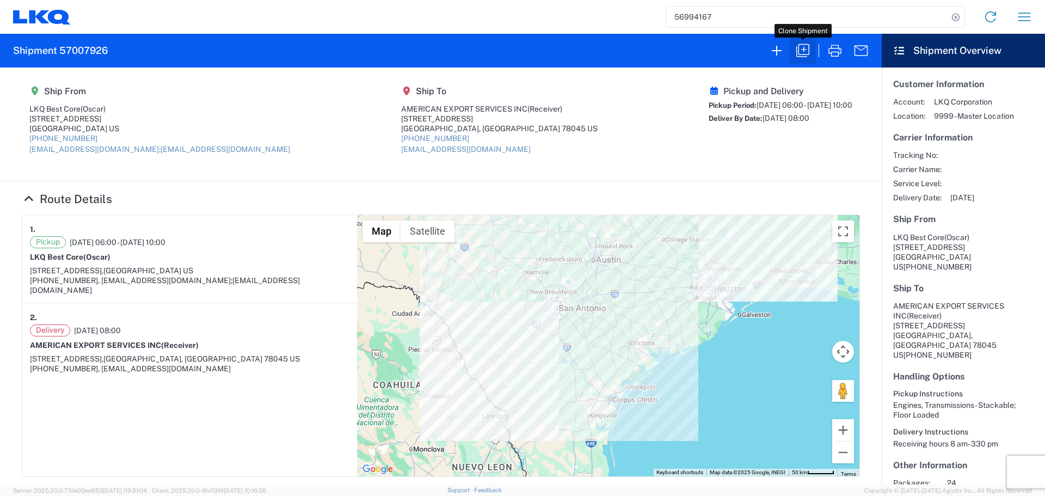
click at [800, 47] on icon "button" at bounding box center [802, 50] width 17 height 17
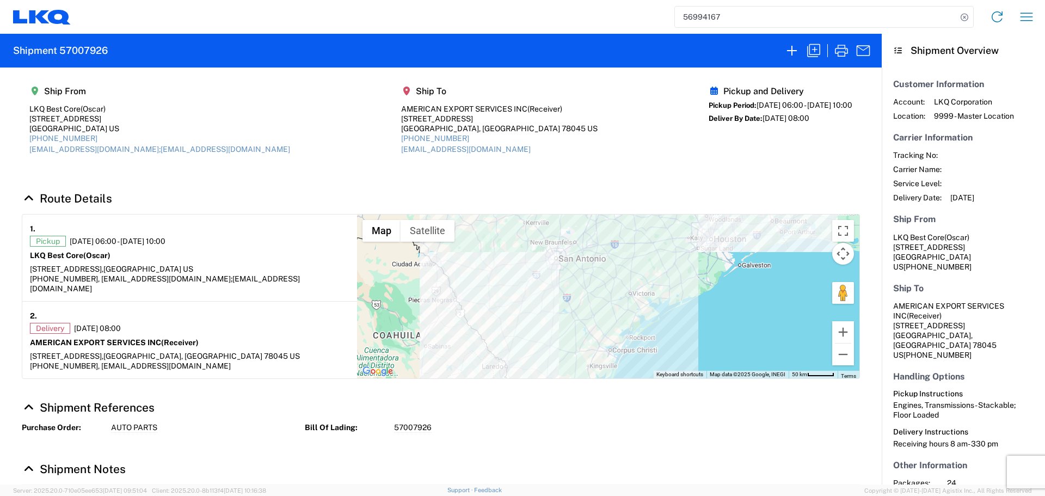
select select "STDV"
select select "FULL"
select select "US"
select select "LBS"
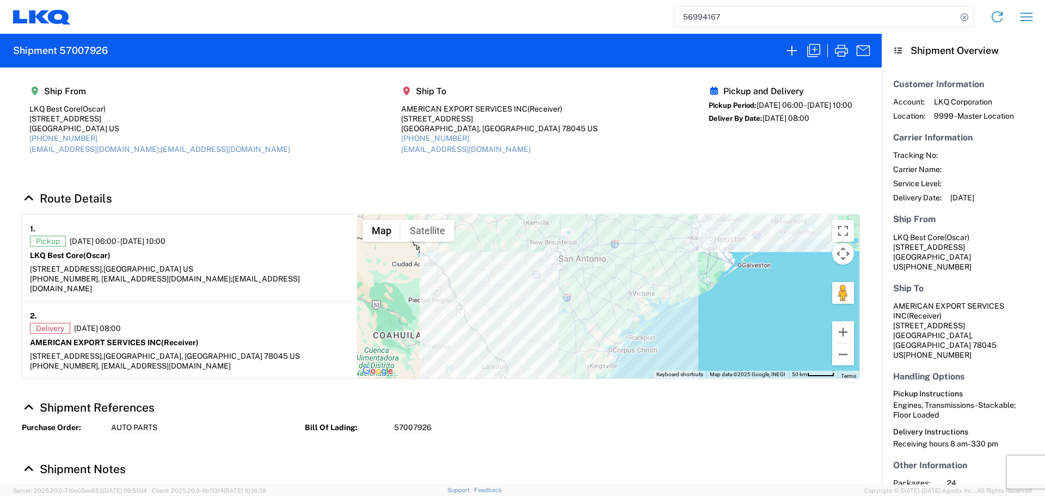
select select "IN"
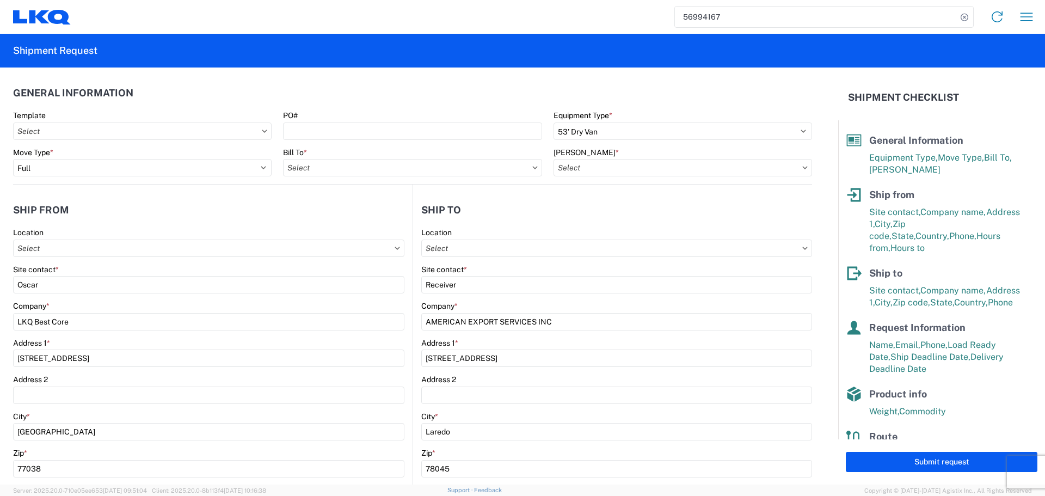
type input "1760 - LKQ Best Core"
type input "1760-6300-66000-0000 - 1760 Freight Out"
type input "1760 - LKQ Best Core"
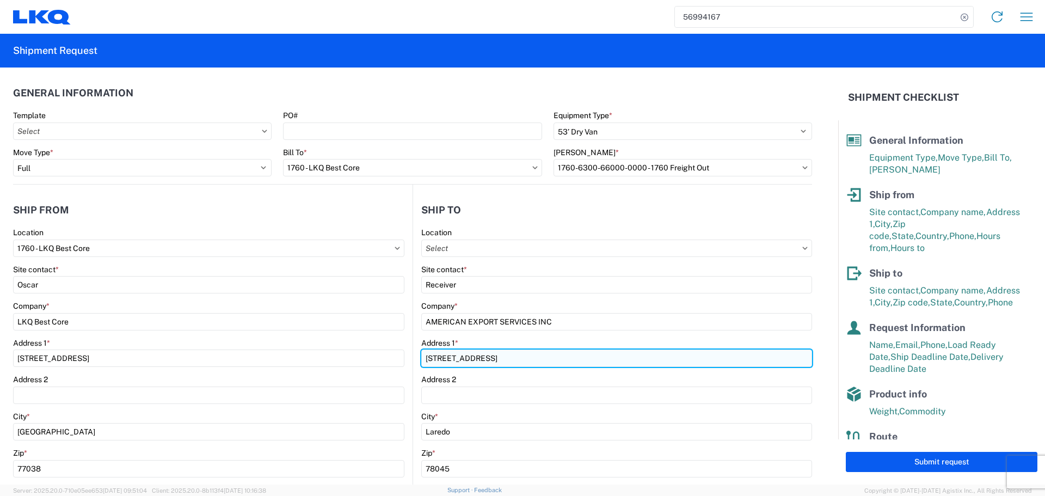
click at [463, 359] on input "417 NAFTA BLVD" at bounding box center [616, 358] width 391 height 17
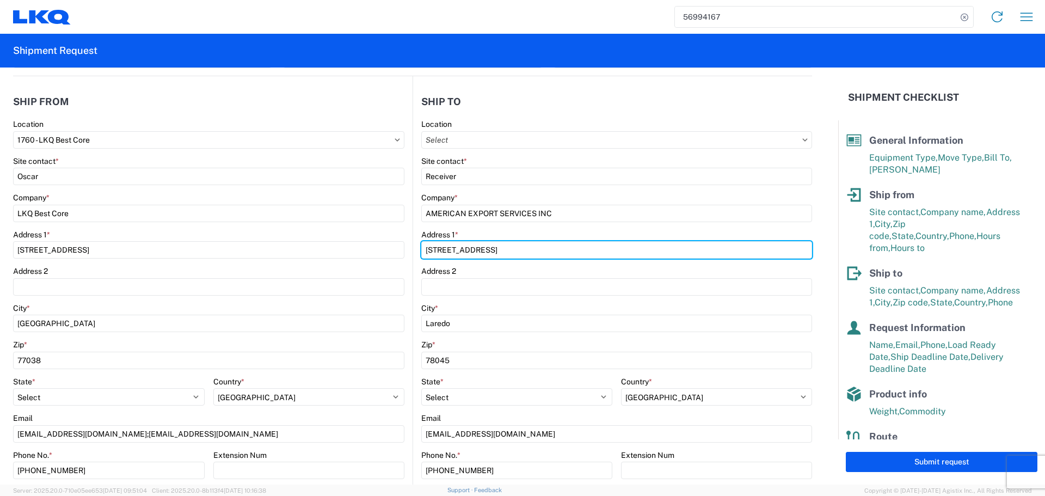
scroll to position [109, 0]
click at [458, 250] on input "1152 Reuthinger Parkway" at bounding box center [616, 249] width 391 height 17
click at [455, 249] on input "1152 Reuthinger Parkway" at bounding box center [616, 249] width 391 height 17
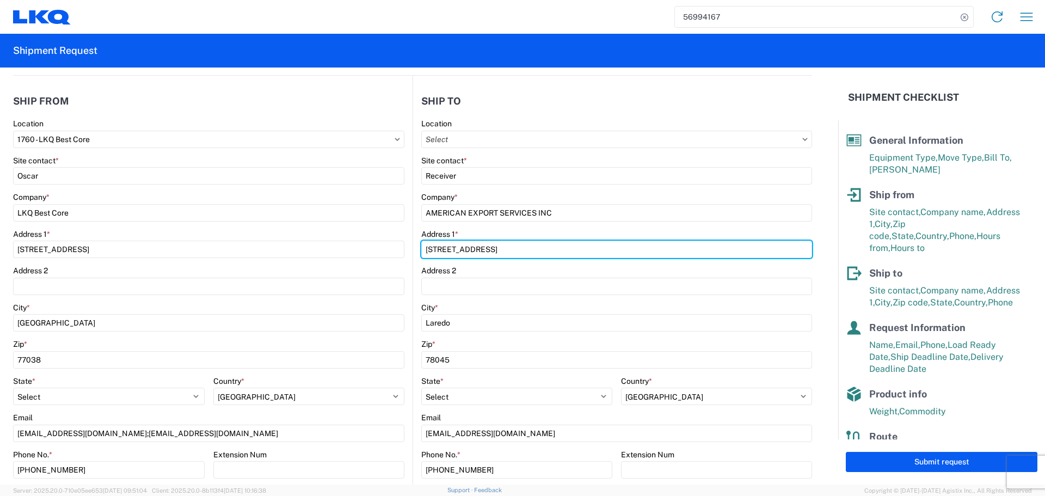
type input "1152 Reuthinger Parkway"
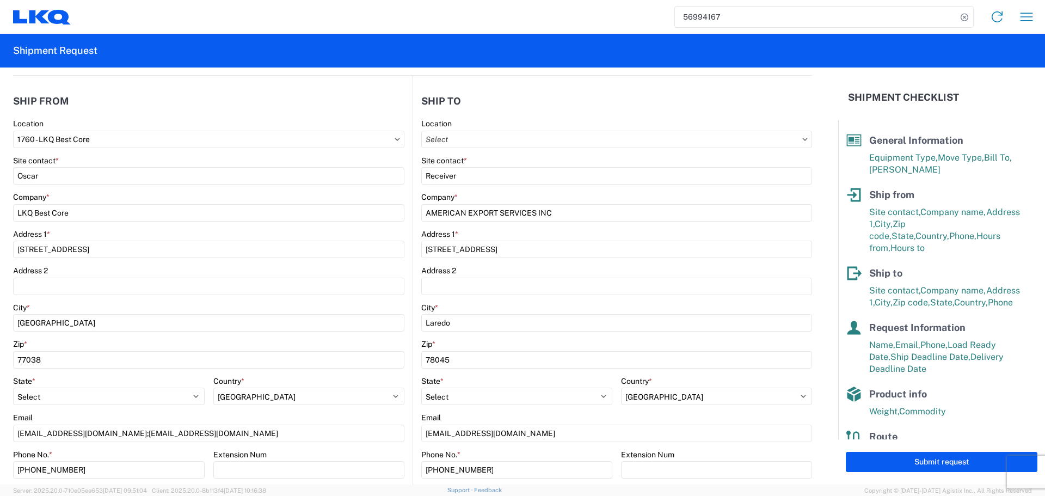
click at [493, 269] on div "Address 2" at bounding box center [616, 271] width 391 height 10
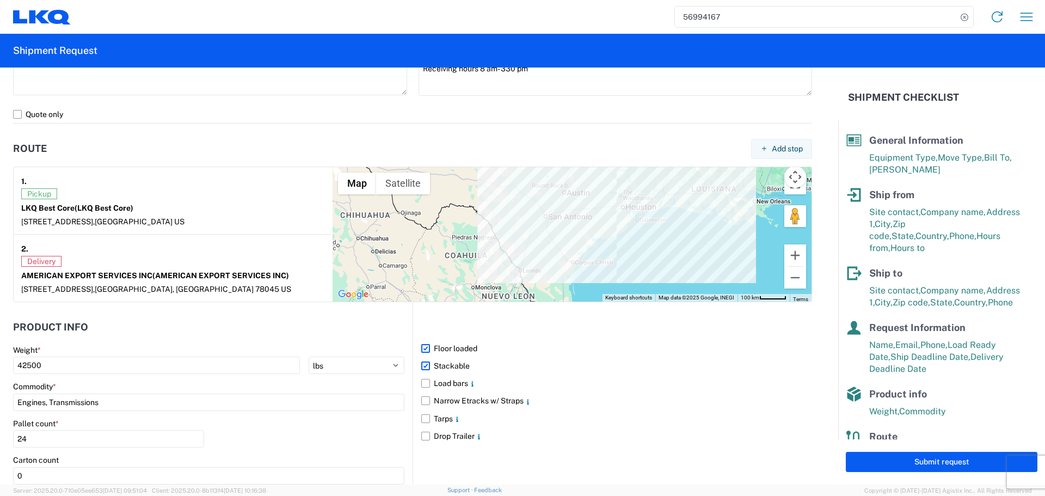
scroll to position [871, 0]
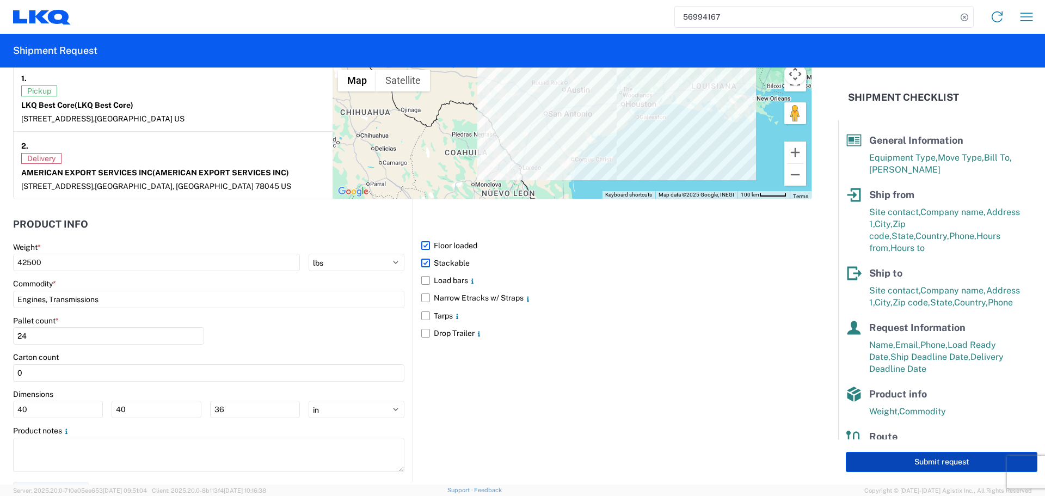
click at [930, 462] on button "Submit request" at bounding box center [942, 462] width 192 height 20
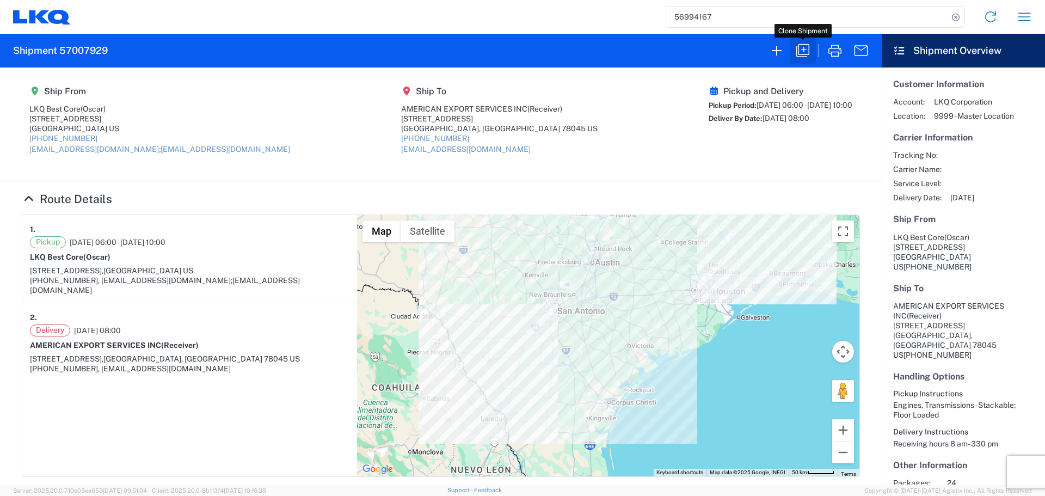
click at [808, 46] on icon "button" at bounding box center [802, 50] width 17 height 17
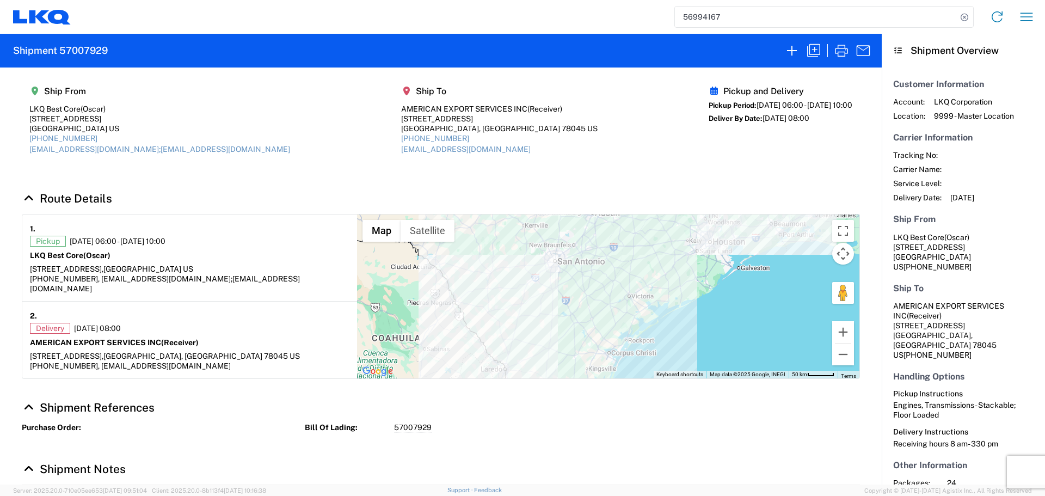
select select "STDV"
select select "FULL"
select select "US"
select select "LBS"
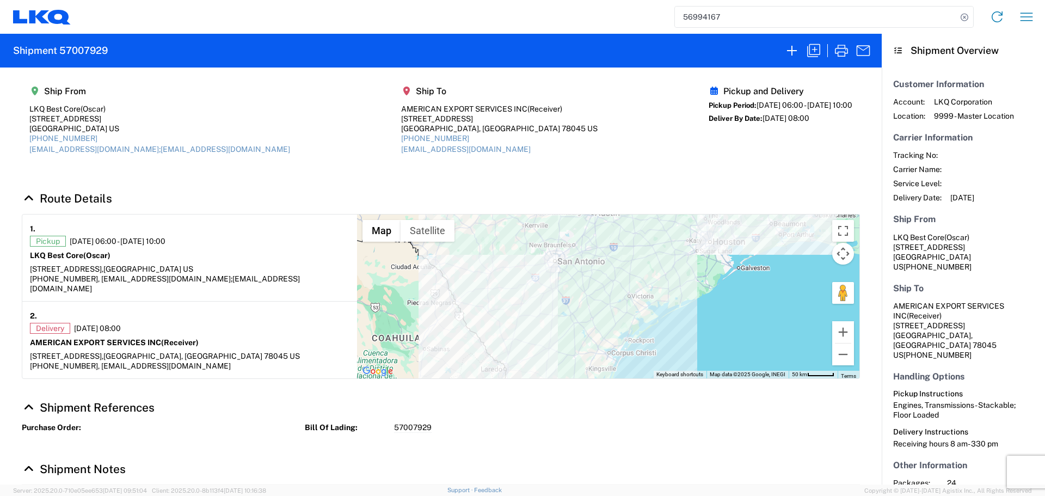
select select "IN"
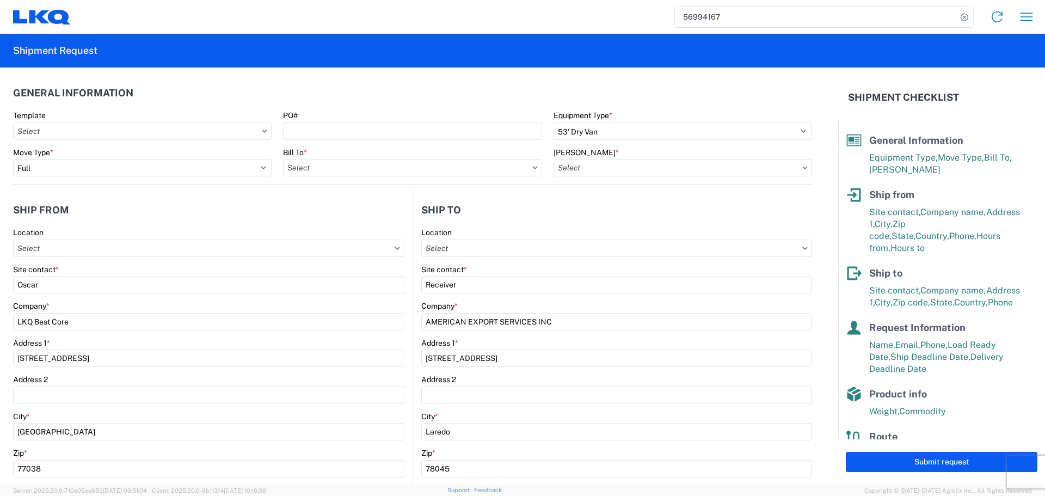
type input "1760 - LKQ Best Core"
type input "1760-6300-66000-0000 - 1760 Freight Out"
type input "1760 - LKQ Best Core"
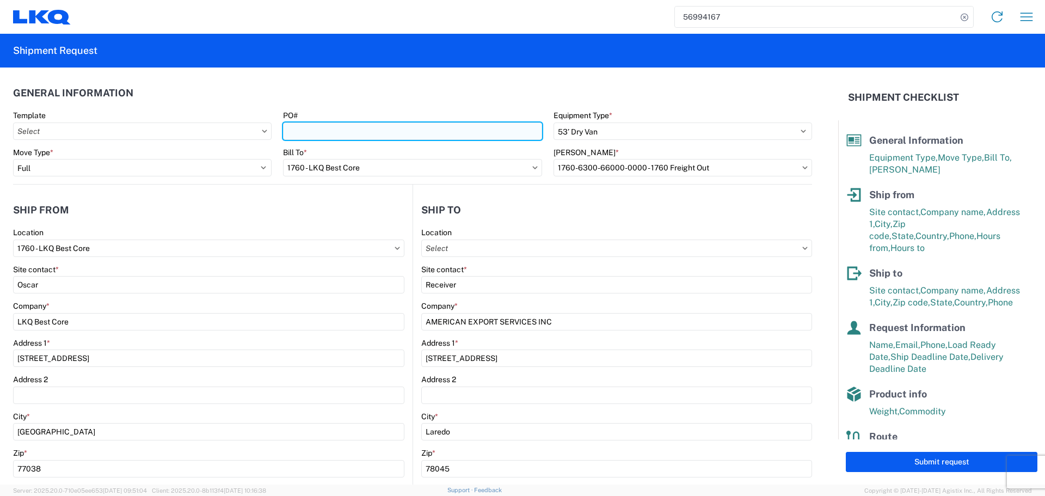
click at [356, 133] on input "PO#" at bounding box center [412, 130] width 259 height 17
type input "AUTO PARTS"
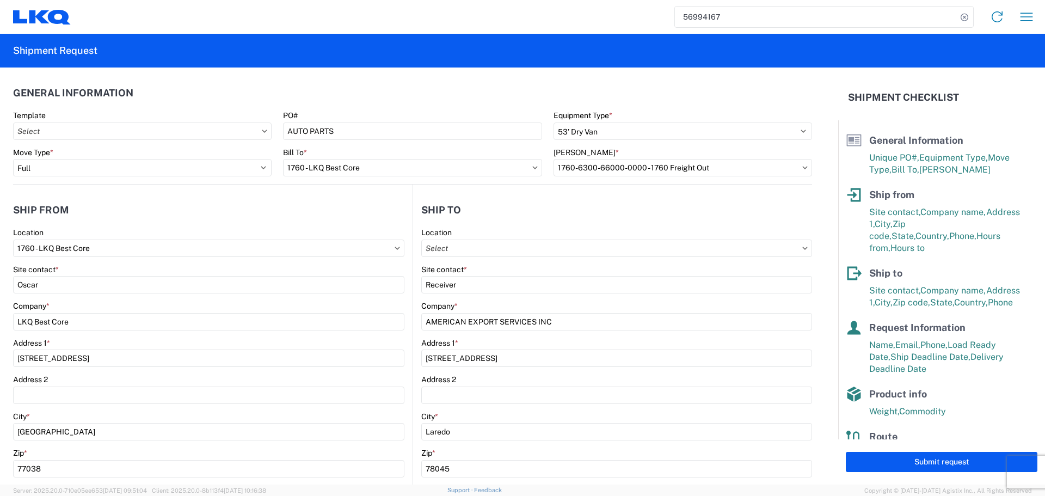
click at [377, 96] on header "General Information" at bounding box center [412, 93] width 799 height 24
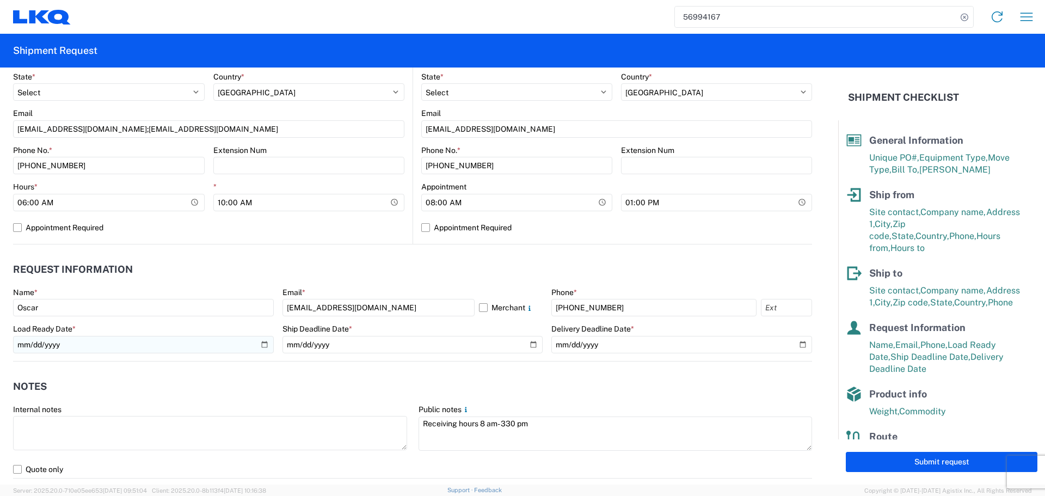
scroll to position [436, 0]
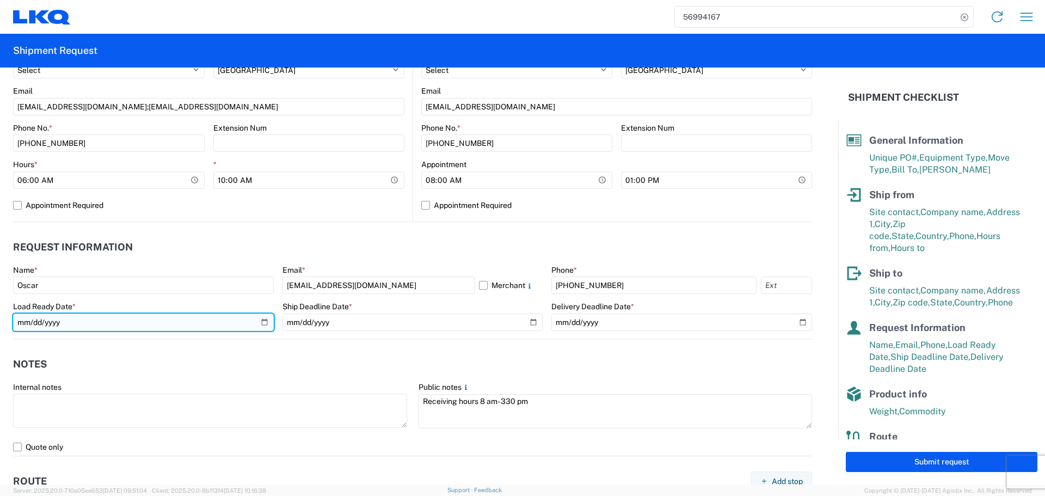
click at [258, 324] on input "2025-10-03" at bounding box center [143, 322] width 261 height 17
type input "2025-10-09"
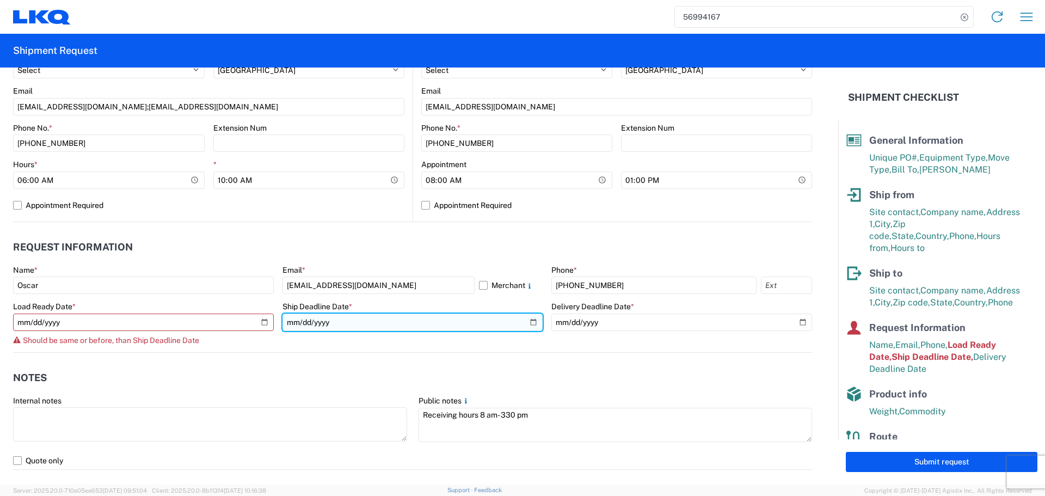
click at [525, 322] on input "2025-10-03" at bounding box center [413, 322] width 261 height 17
type input "2025-10-09"
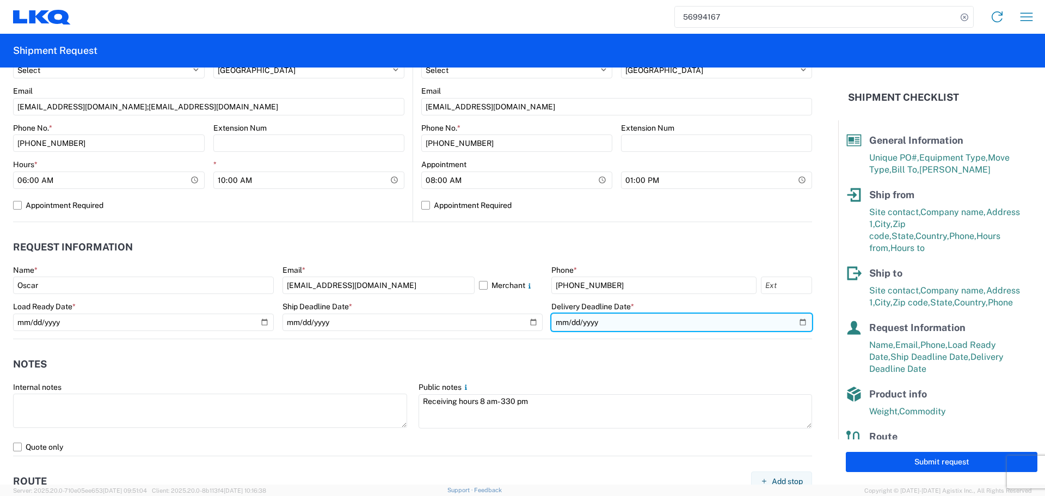
click at [786, 323] on input "2025-10-06" at bounding box center [681, 322] width 261 height 17
click at [794, 328] on input "2025-10-06" at bounding box center [681, 322] width 261 height 17
click at [794, 325] on input "2025-10-06" at bounding box center [681, 322] width 261 height 17
type input "2025-10-10"
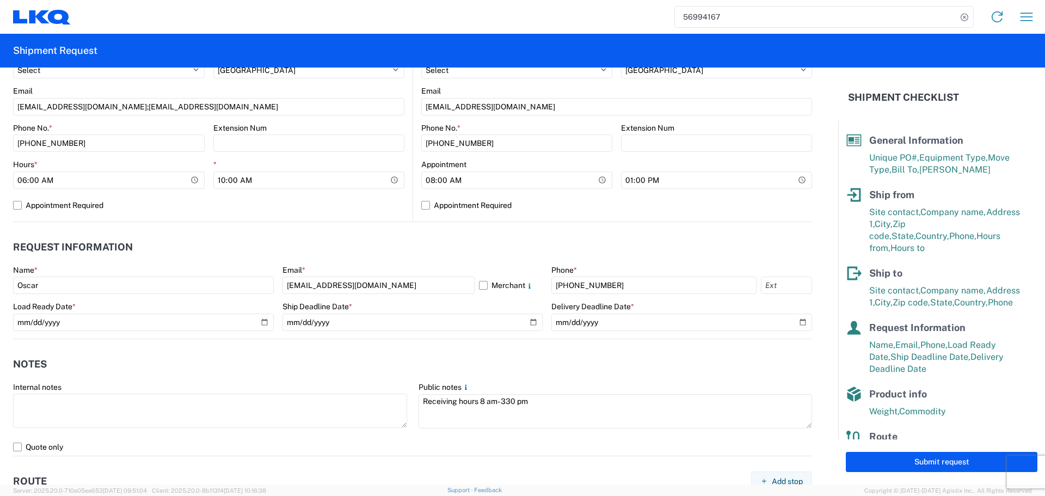
click at [548, 364] on header "Notes" at bounding box center [412, 364] width 799 height 24
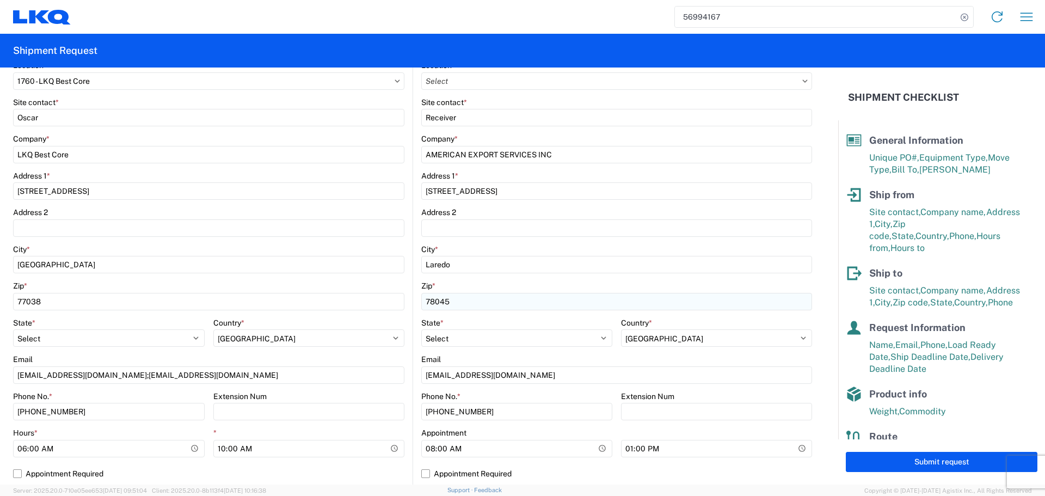
scroll to position [163, 0]
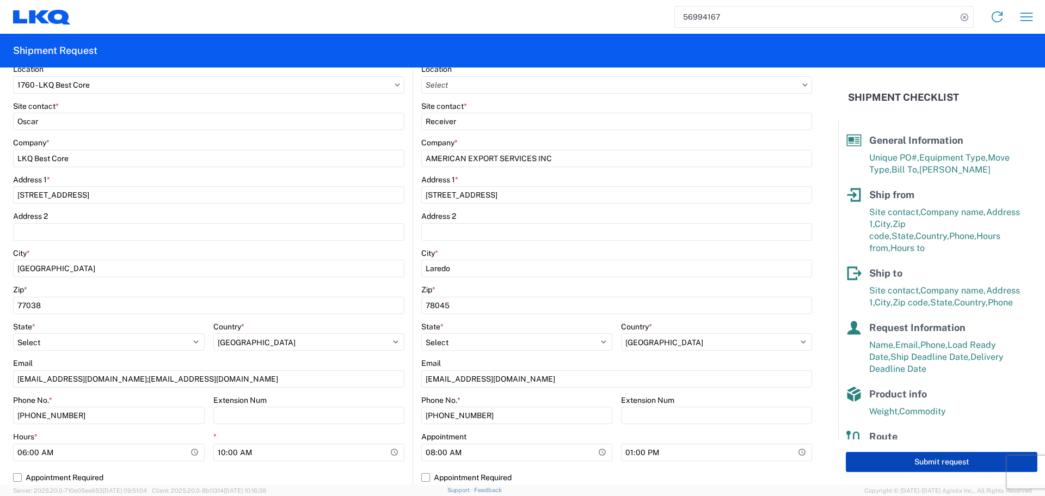
click at [923, 459] on button "Submit request" at bounding box center [942, 462] width 192 height 20
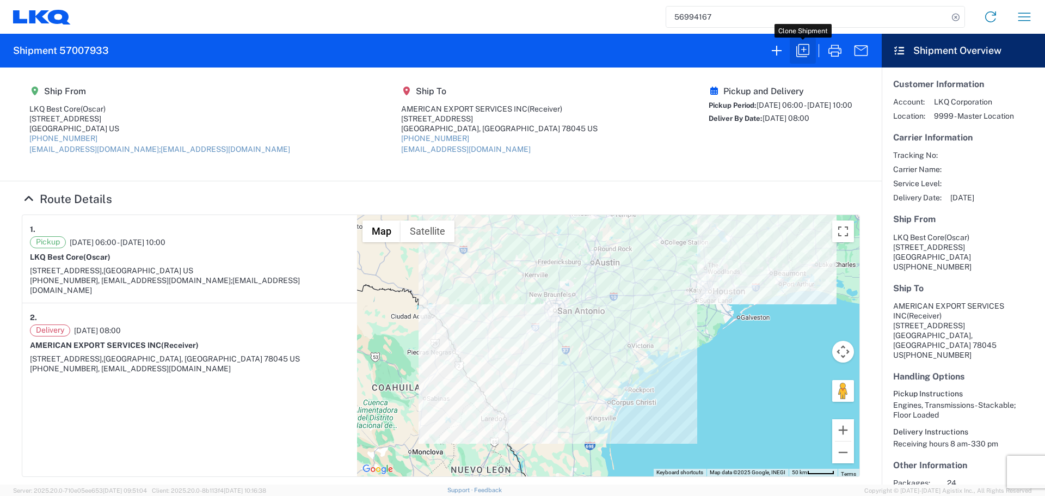
click at [797, 56] on icon "button" at bounding box center [802, 50] width 13 height 13
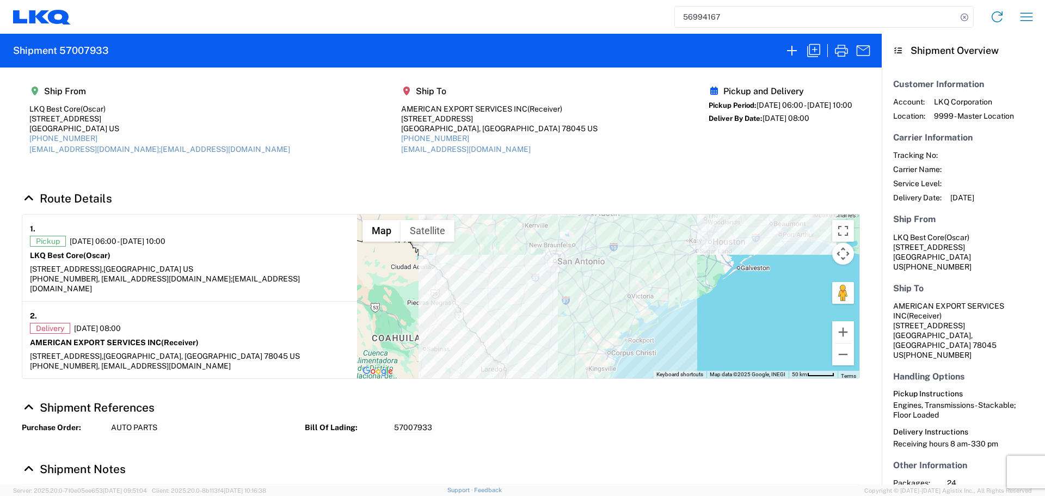
select select "STDV"
select select "FULL"
select select "US"
select select "LBS"
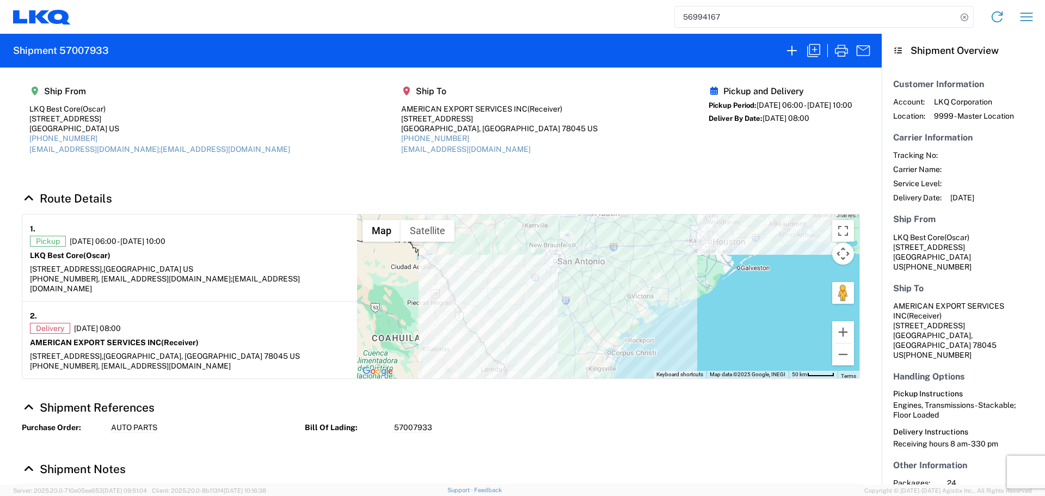
select select "IN"
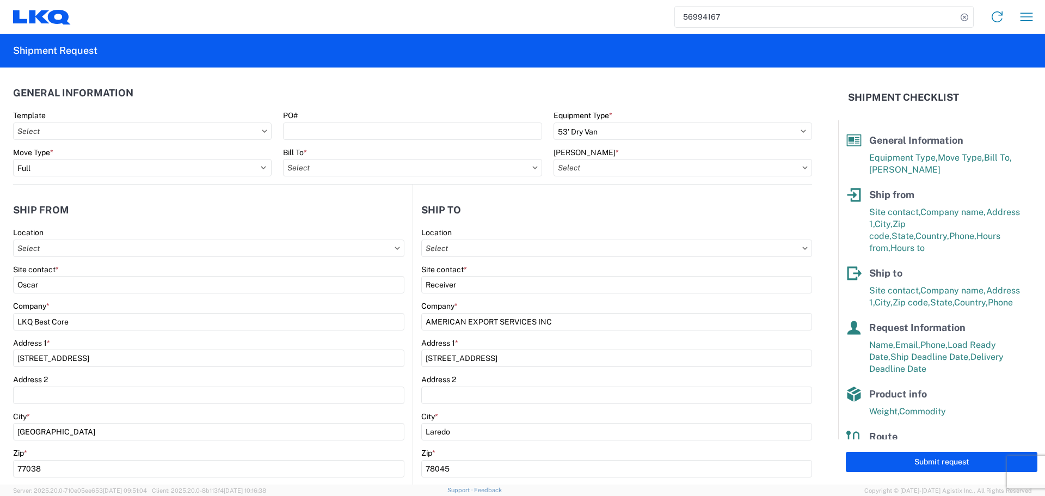
type input "1760 - LKQ Best Core"
type input "1760-6300-66000-0000 - 1760 Freight Out"
type input "1760 - LKQ Best Core"
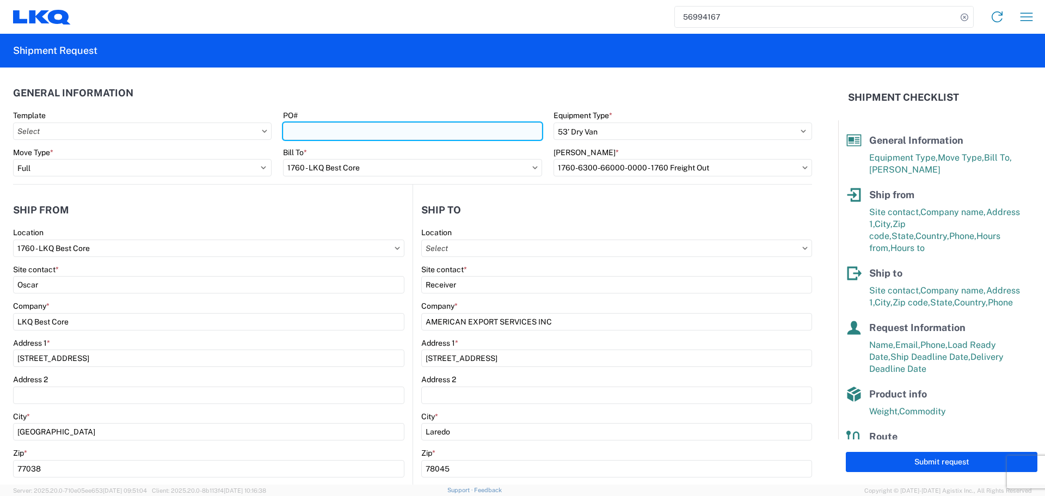
click at [404, 125] on input "PO#" at bounding box center [412, 130] width 259 height 17
type input "AUTO PARTS"
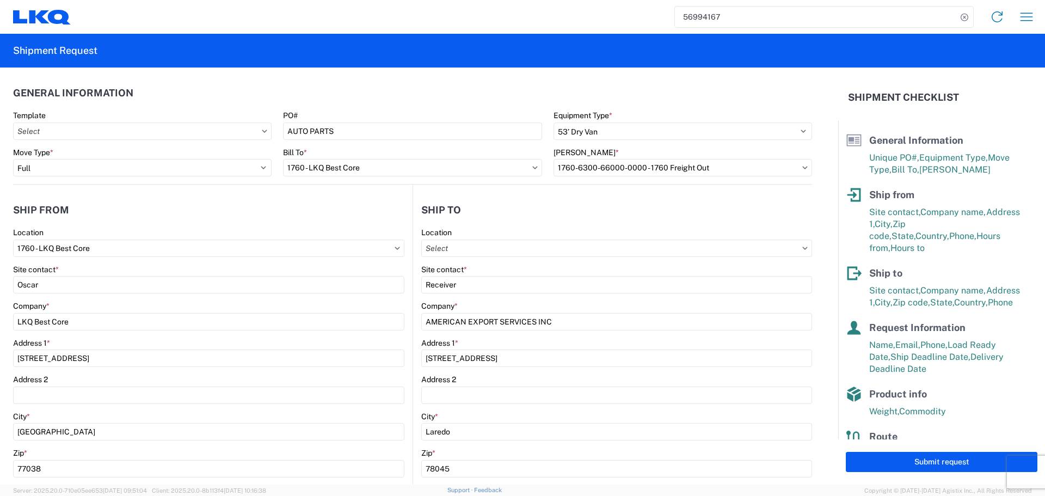
drag, startPoint x: 375, startPoint y: 90, endPoint x: 356, endPoint y: 87, distance: 18.8
click at [375, 90] on header "General Information" at bounding box center [412, 93] width 799 height 24
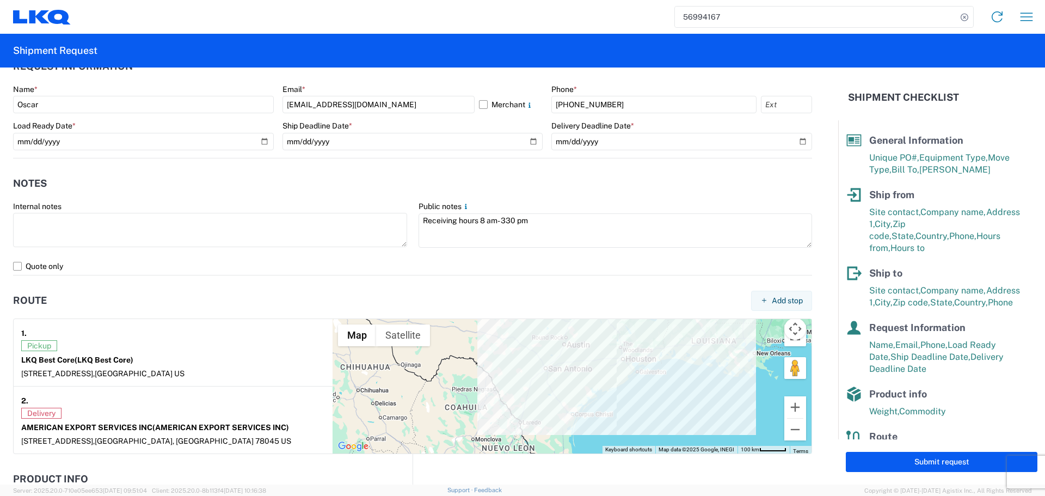
scroll to position [562, 0]
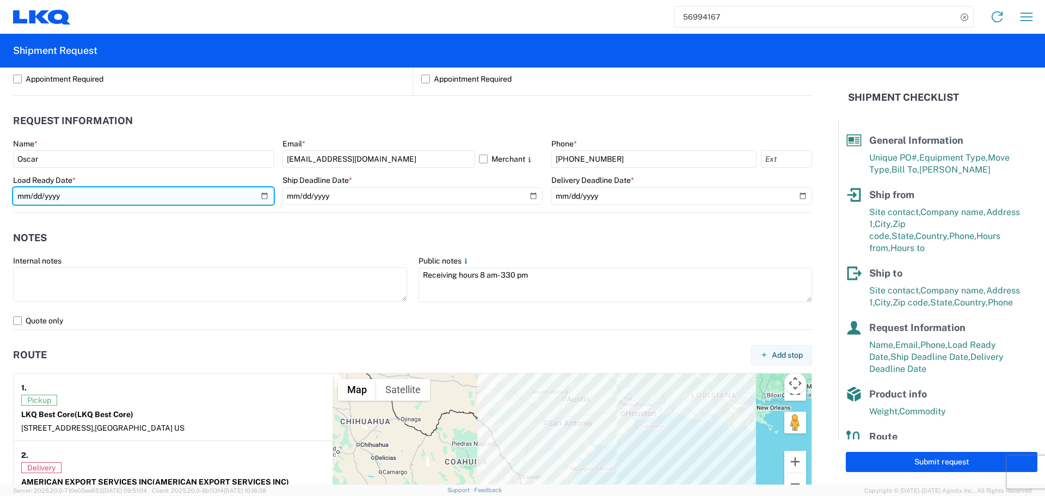
click at [261, 196] on input "2025-10-09" at bounding box center [143, 195] width 261 height 17
type input "2025-10-10"
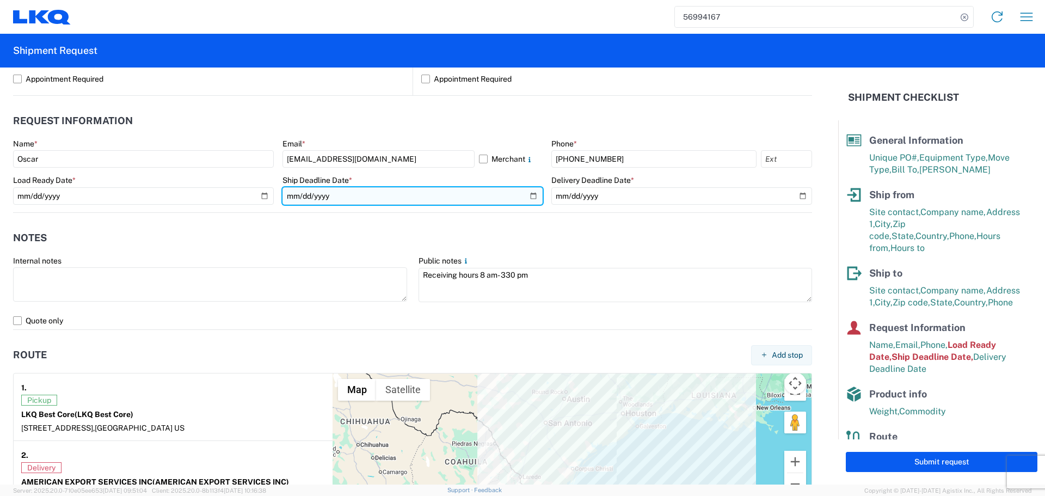
click at [526, 194] on input "2025-10-09" at bounding box center [413, 195] width 261 height 17
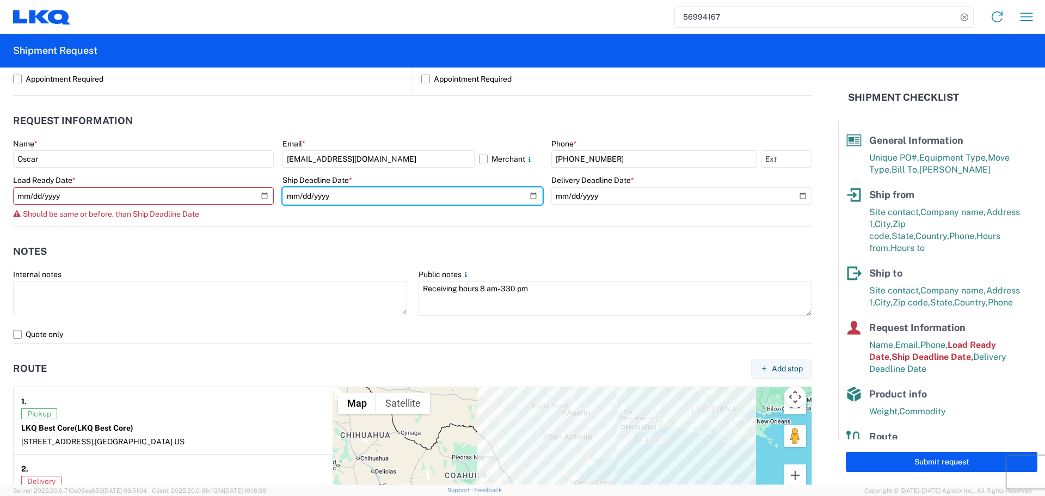
type input "2025-10-10"
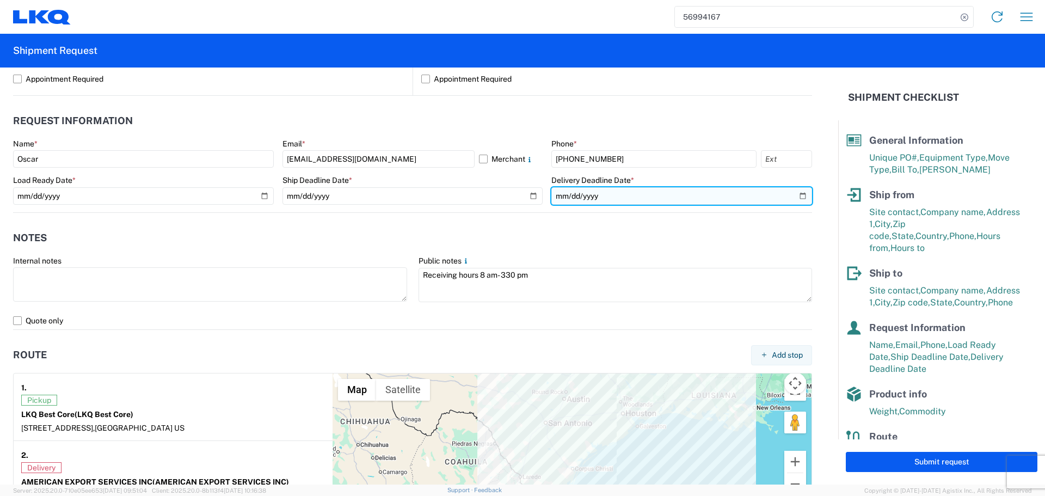
click at [795, 194] on input "2025-10-10" at bounding box center [681, 195] width 261 height 17
type input "2025-10-13"
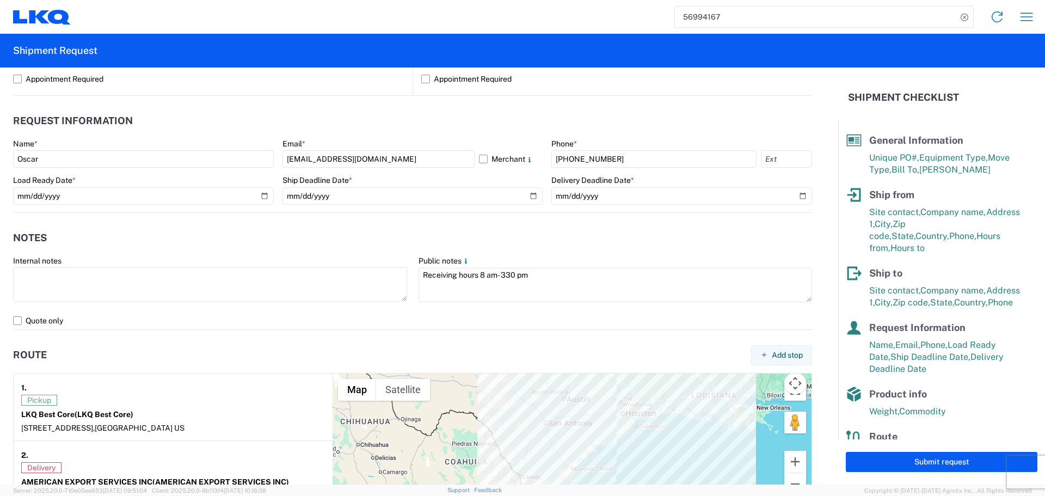
click at [415, 236] on header "Notes" at bounding box center [412, 238] width 799 height 24
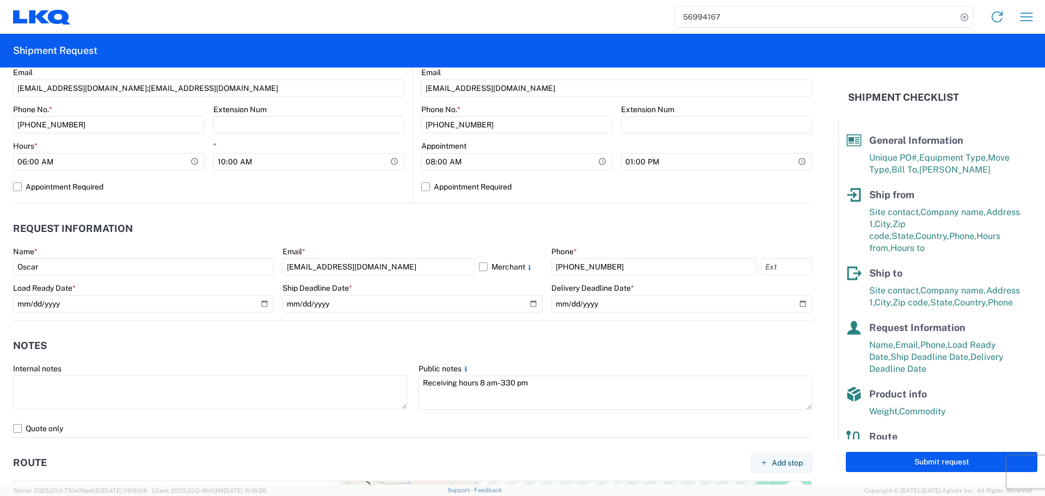
scroll to position [235, 0]
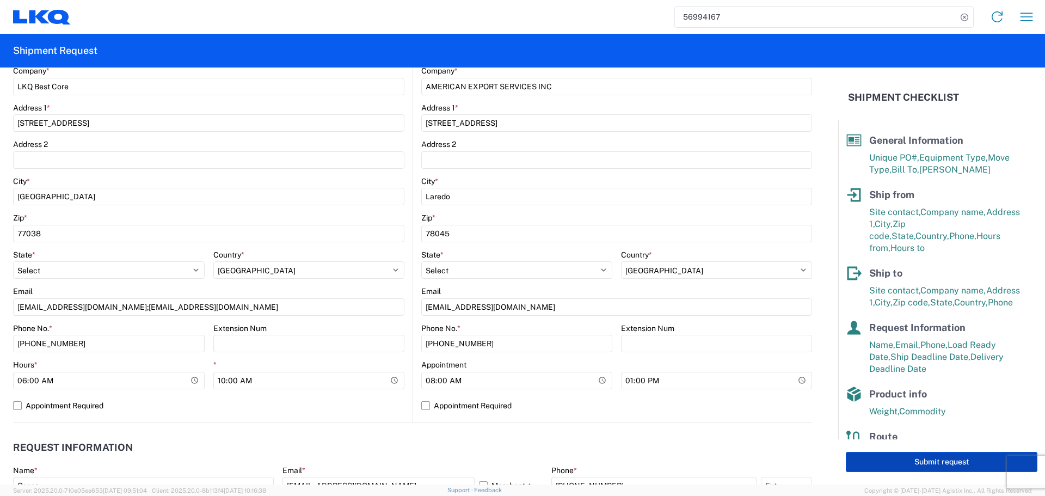
click at [946, 459] on button "Submit request" at bounding box center [942, 462] width 192 height 20
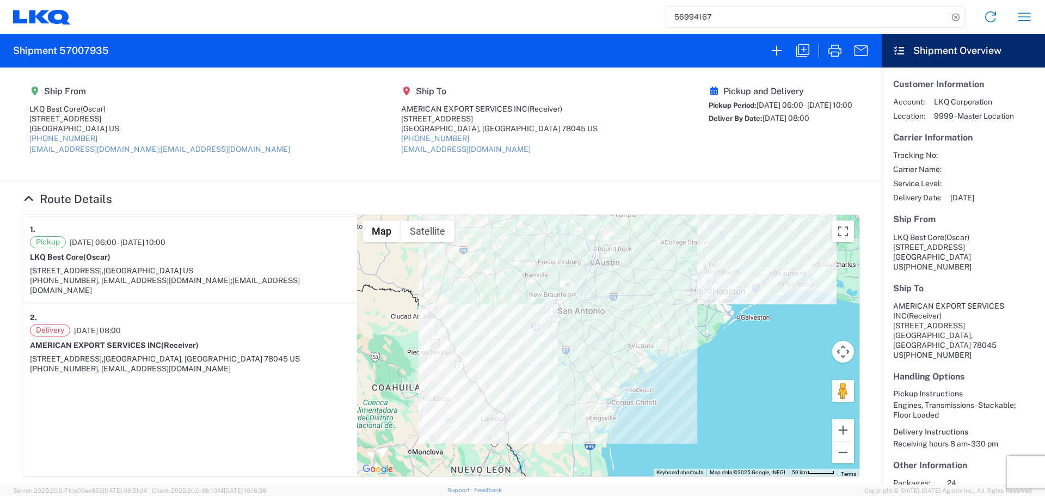
click at [684, 10] on input "56994167" at bounding box center [807, 17] width 282 height 21
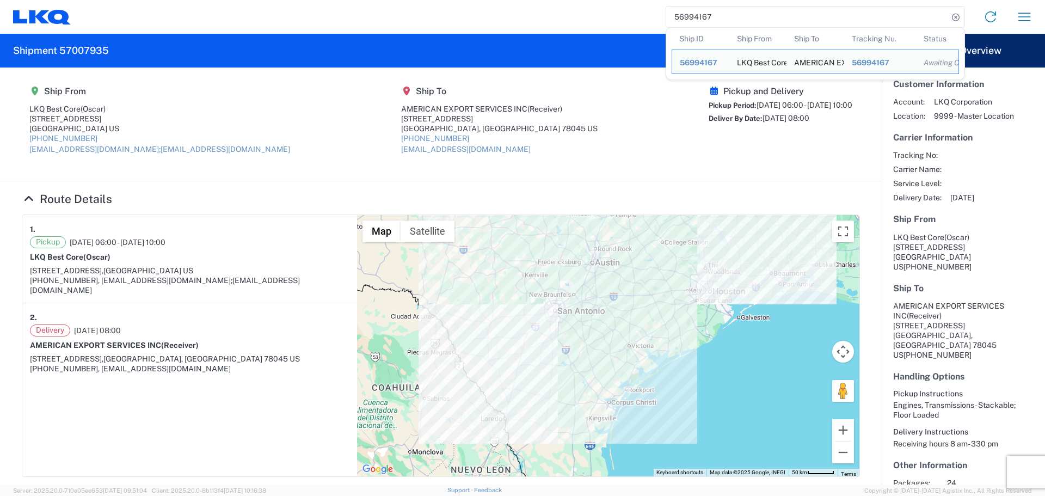
click at [684, 10] on input "56994167" at bounding box center [807, 17] width 282 height 21
paste input "09344"
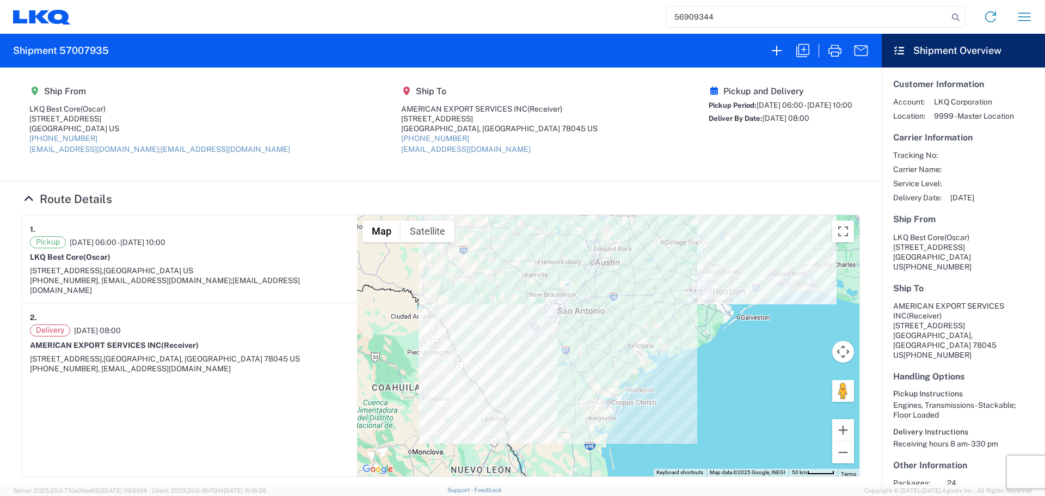
type input "56909344"
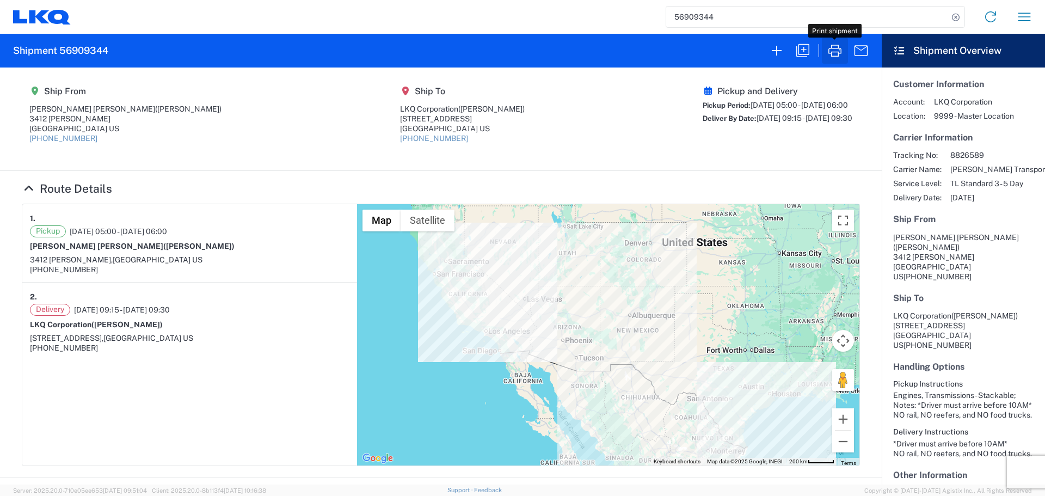
click at [834, 47] on icon "button" at bounding box center [834, 50] width 17 height 17
